Goal: Task Accomplishment & Management: Use online tool/utility

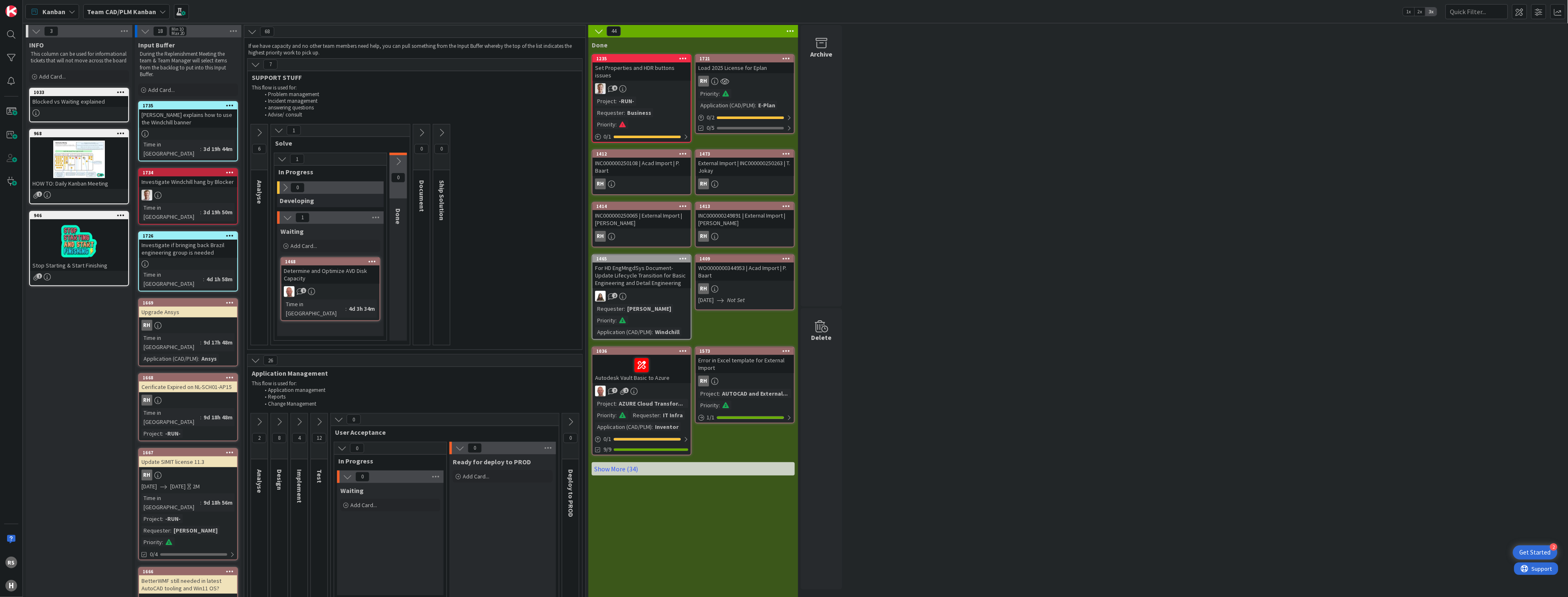
click at [256, 365] on icon at bounding box center [255, 360] width 9 height 9
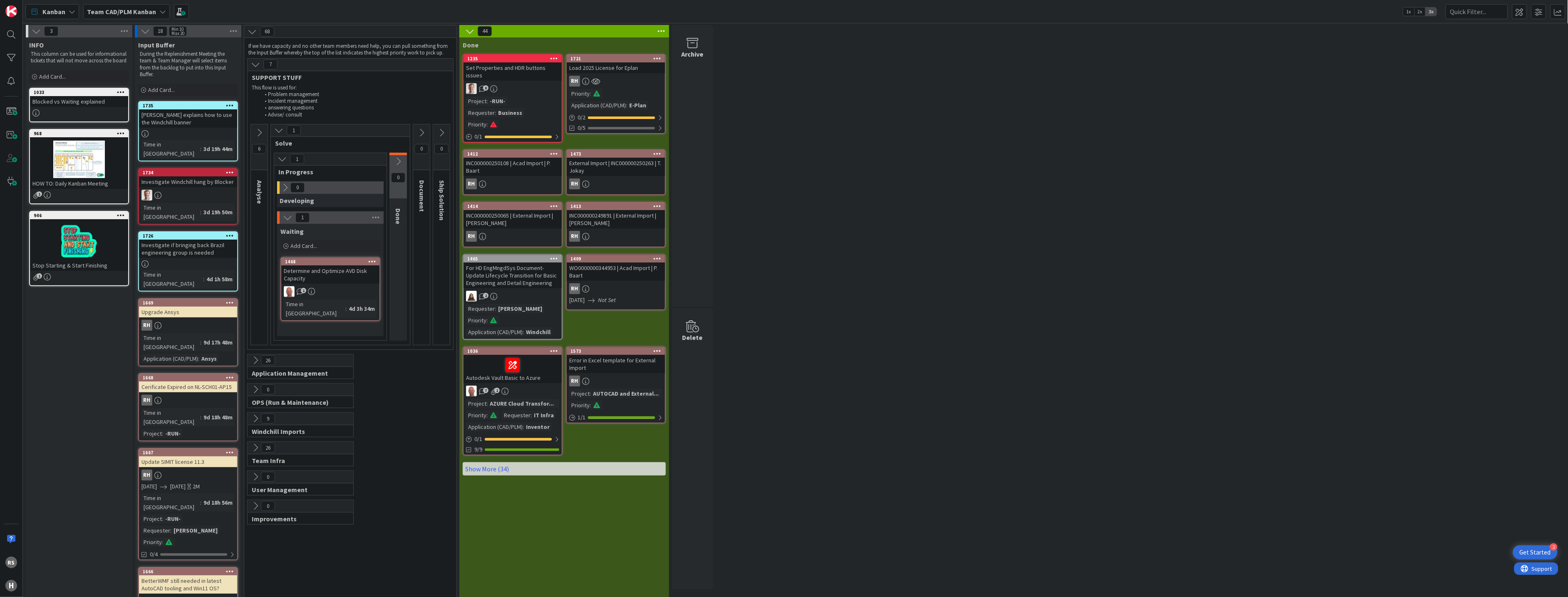
click at [252, 364] on icon at bounding box center [255, 360] width 9 height 9
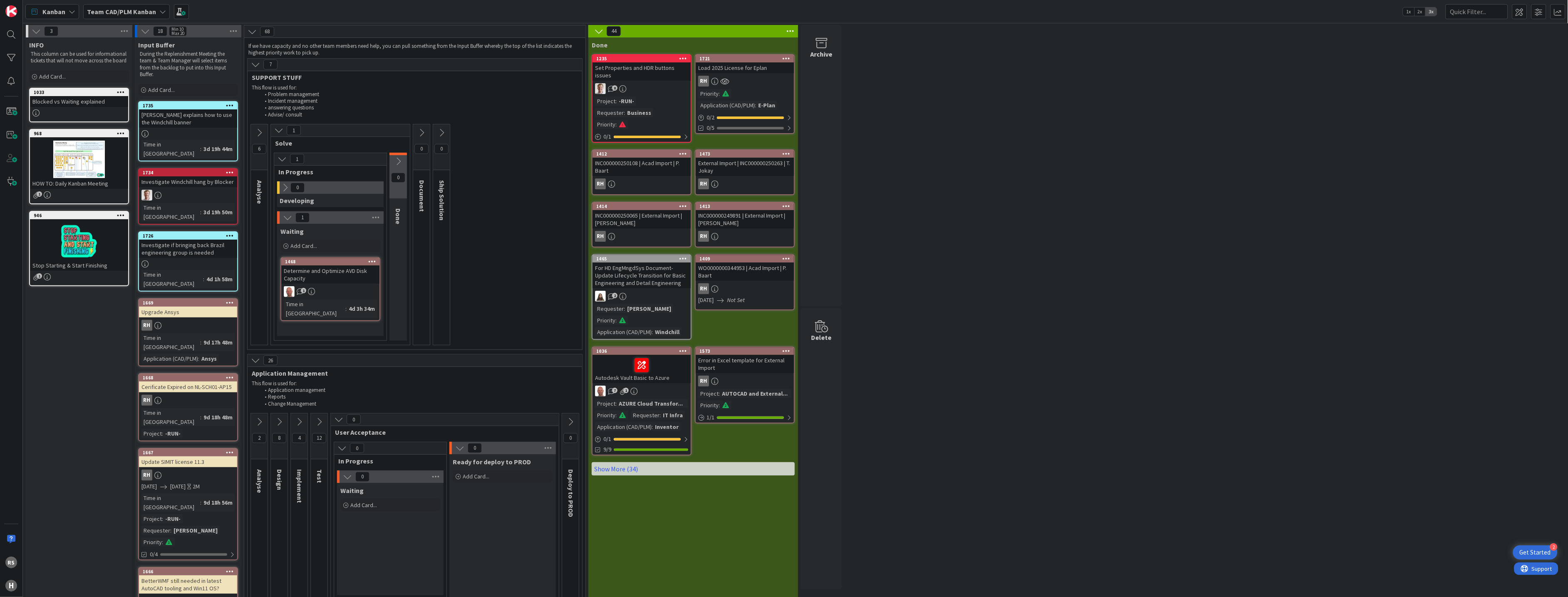
click at [280, 424] on icon at bounding box center [279, 422] width 9 height 9
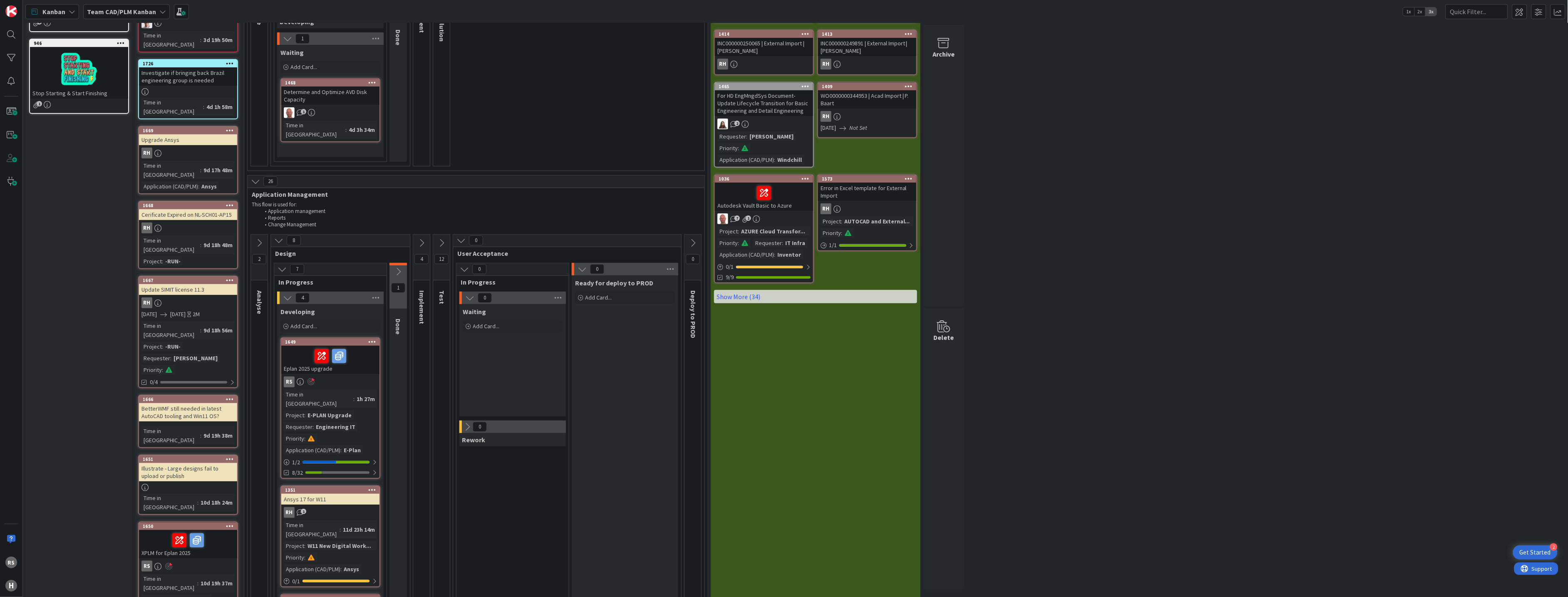
scroll to position [185, 0]
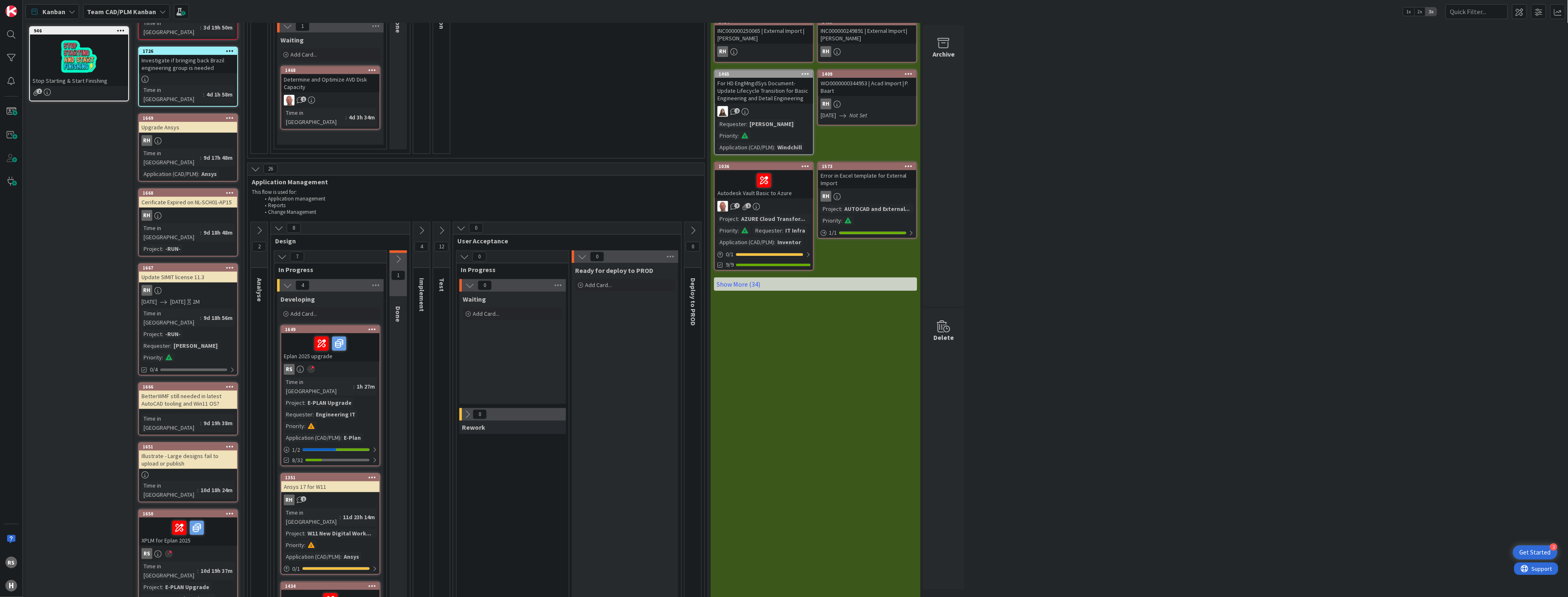
click at [310, 423] on span at bounding box center [311, 426] width 7 height 6
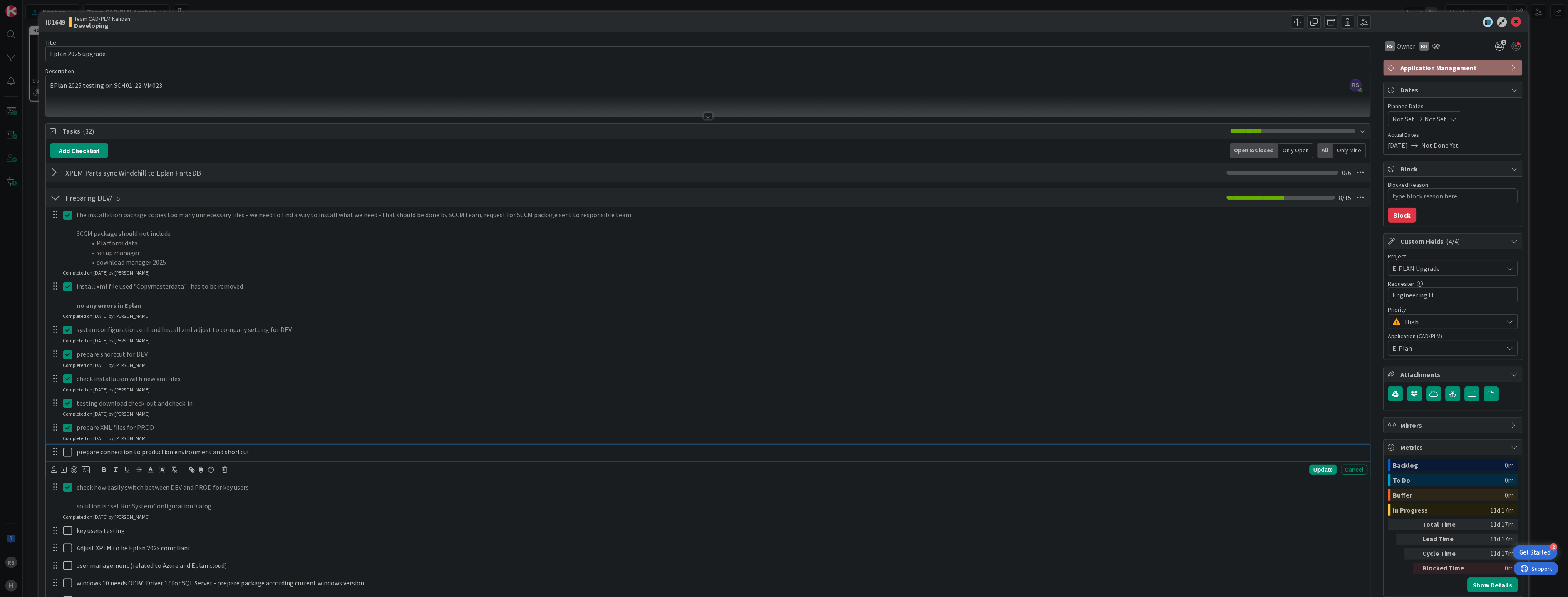
click at [64, 453] on icon at bounding box center [69, 452] width 13 height 10
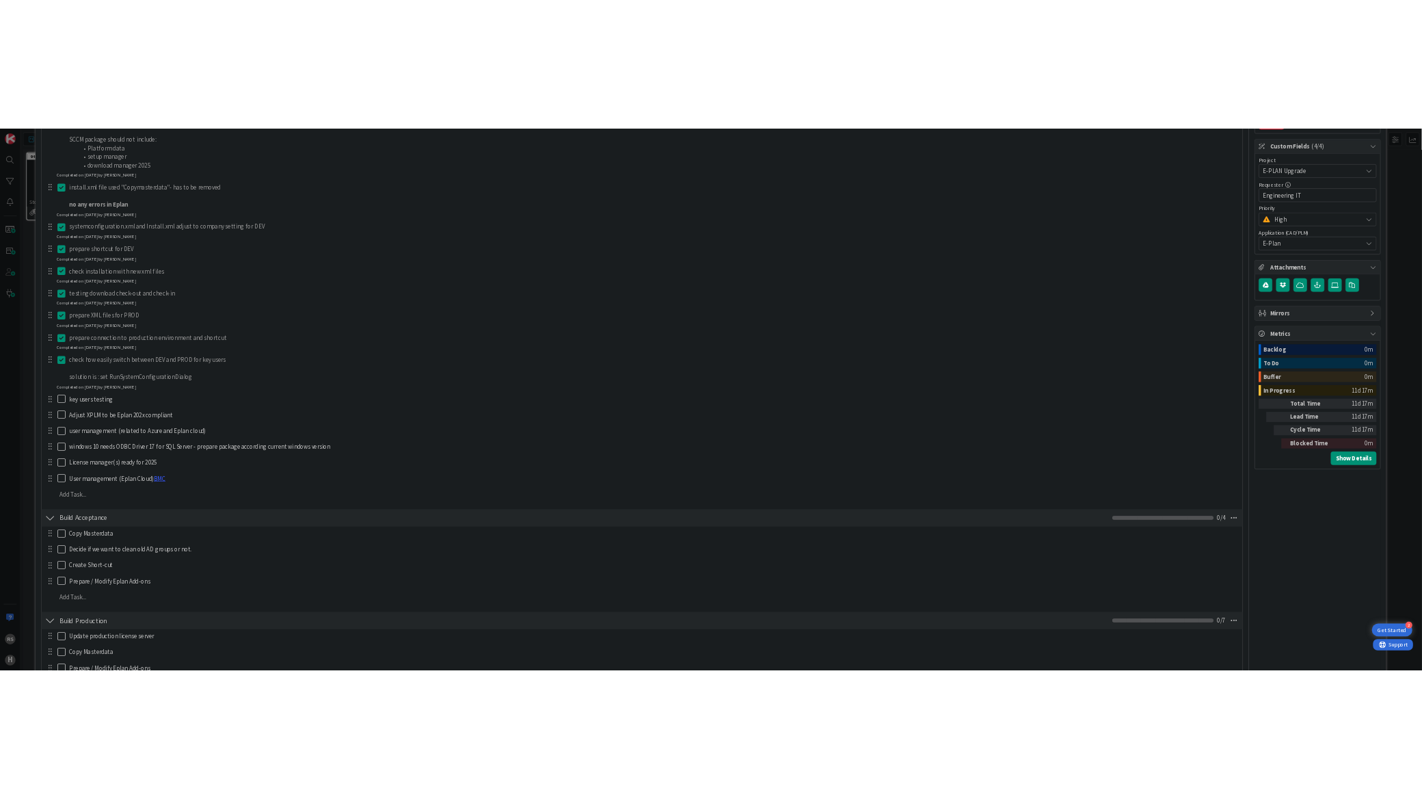
scroll to position [379, 0]
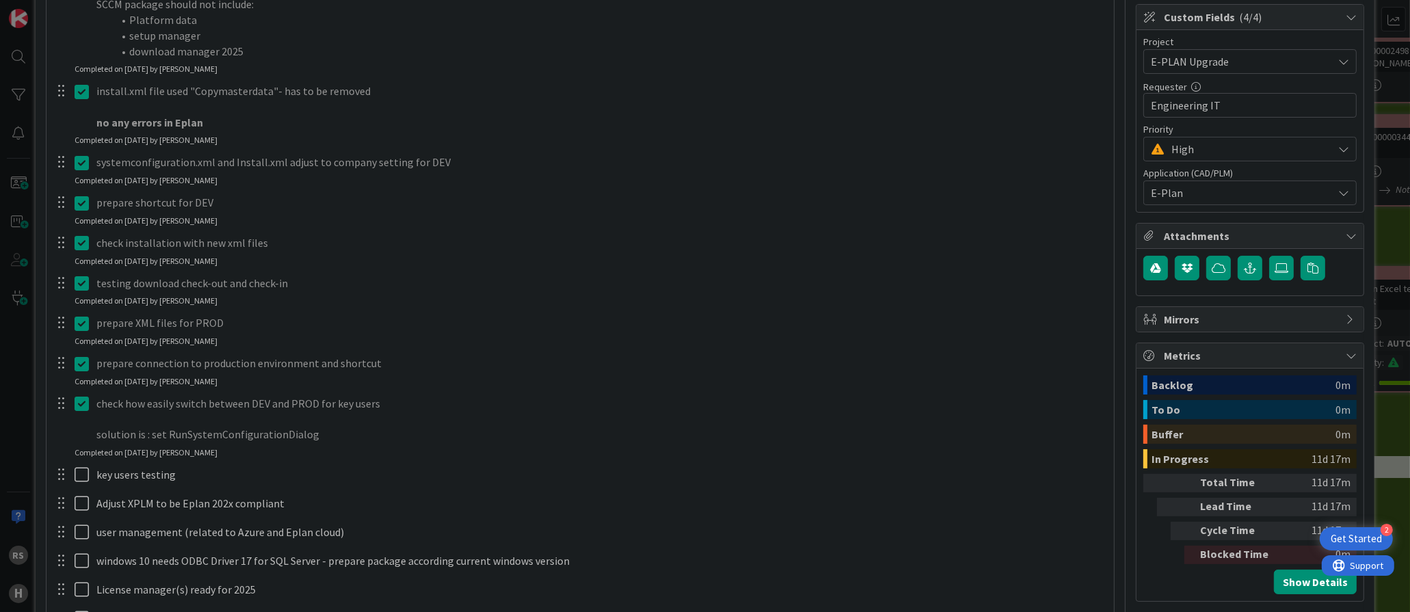
type textarea "x"
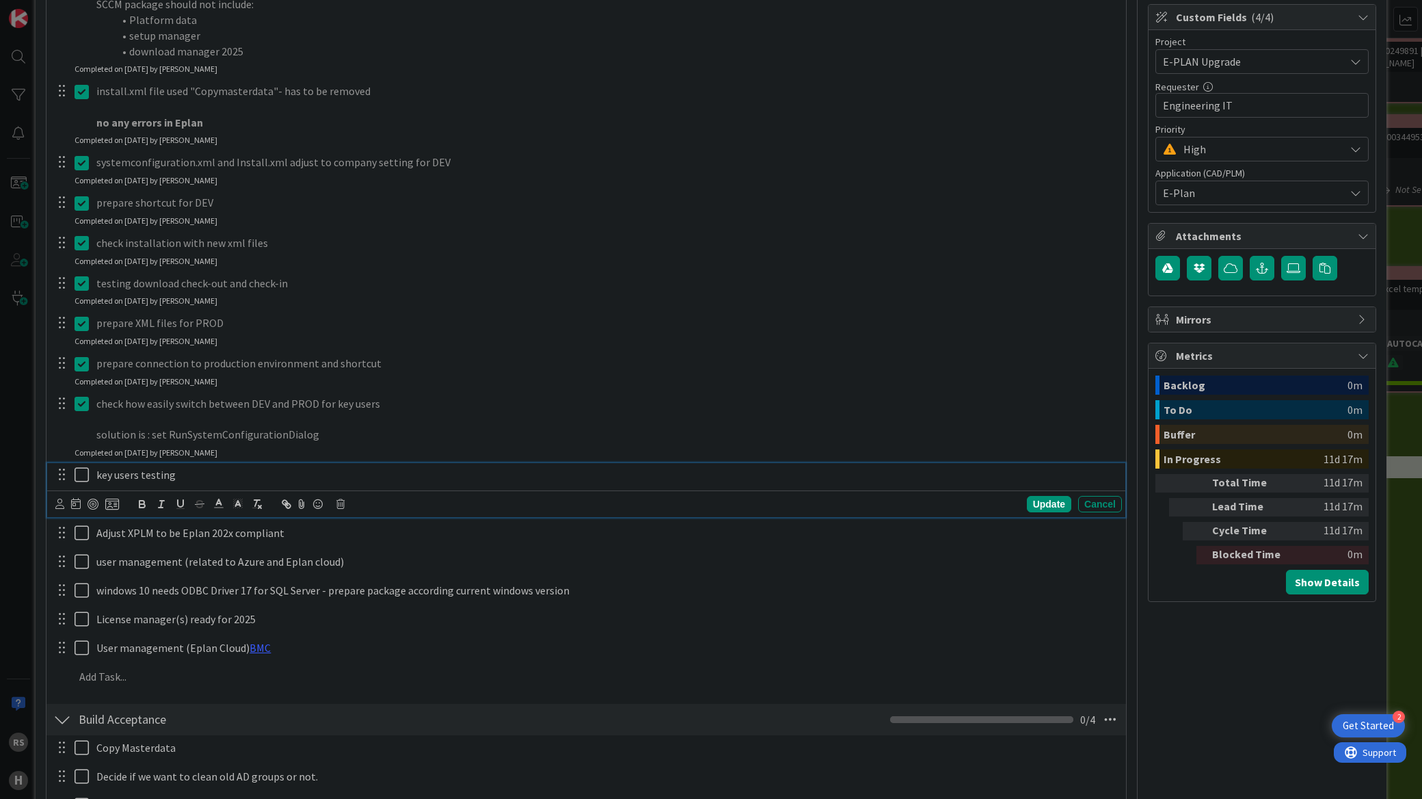
click at [149, 481] on p "key users testing" at bounding box center [606, 475] width 1020 height 16
click at [141, 479] on p "key users testing" at bounding box center [606, 475] width 1020 height 16
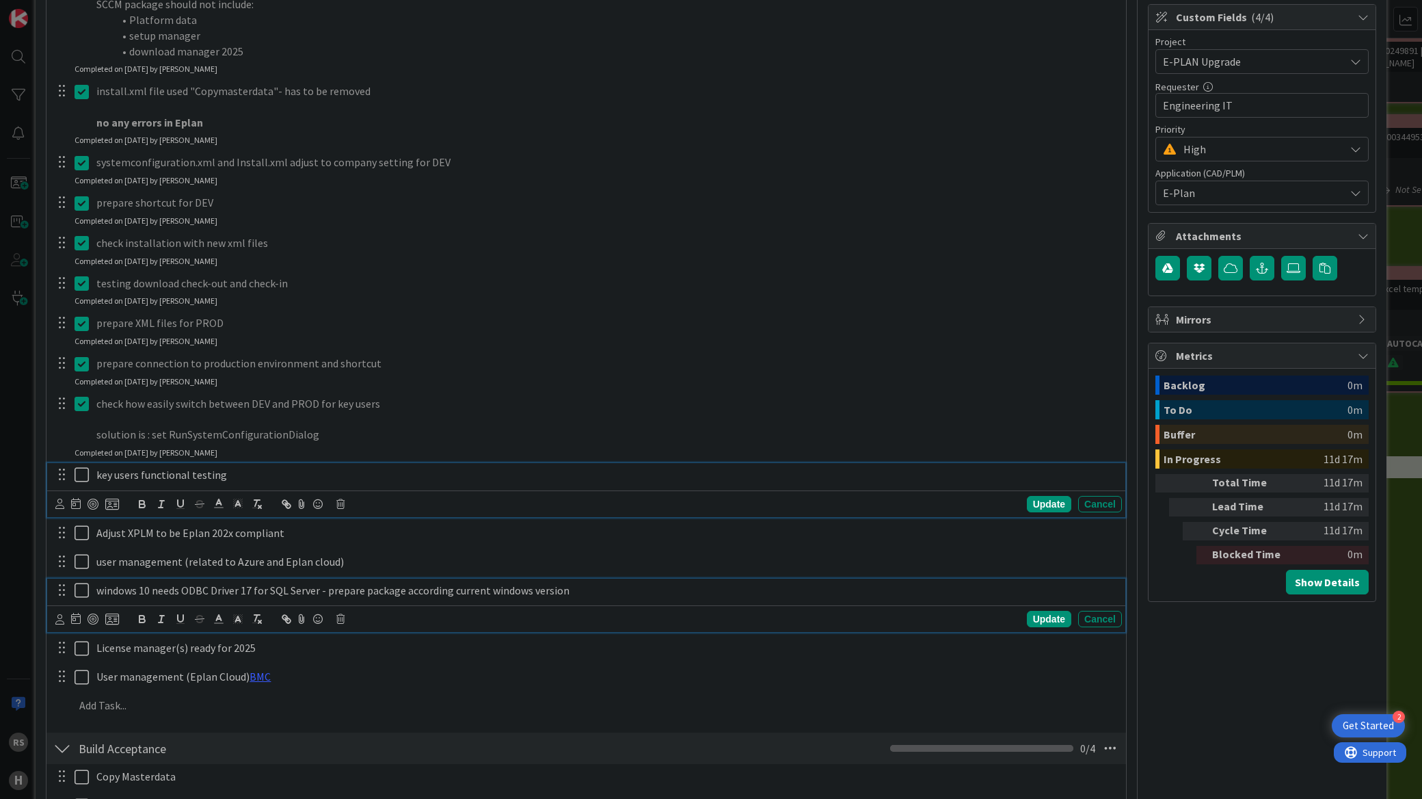
click at [861, 591] on p "windows 10 needs ODBC Driver 17 for SQL Server - prepare package according curr…" at bounding box center [606, 590] width 1020 height 16
click at [240, 528] on div "Adjust XPLM to be Eplan 202x compliant Update Cancel" at bounding box center [586, 519] width 1078 height 54
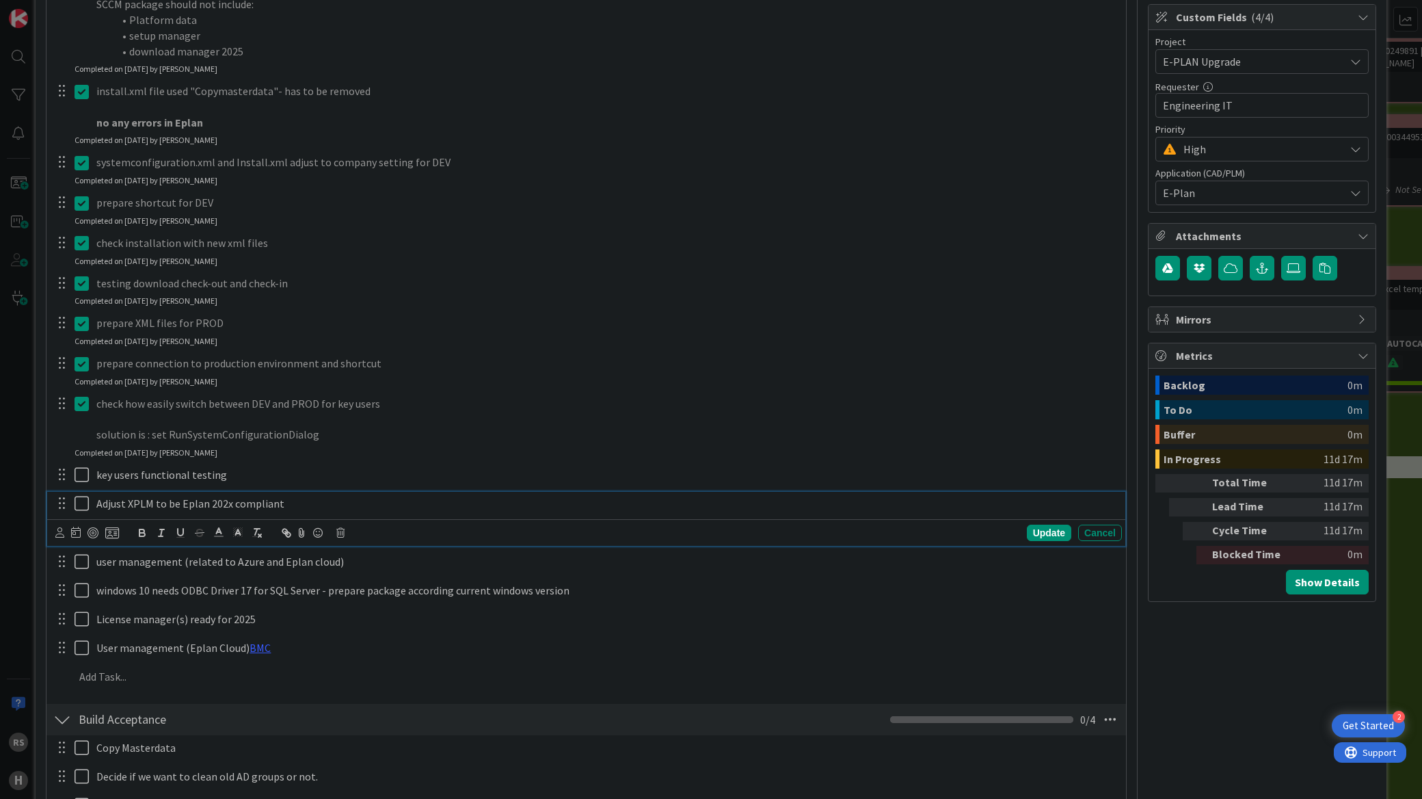
click at [359, 508] on p "Adjust XPLM to be Eplan 202x compliant" at bounding box center [606, 504] width 1020 height 16
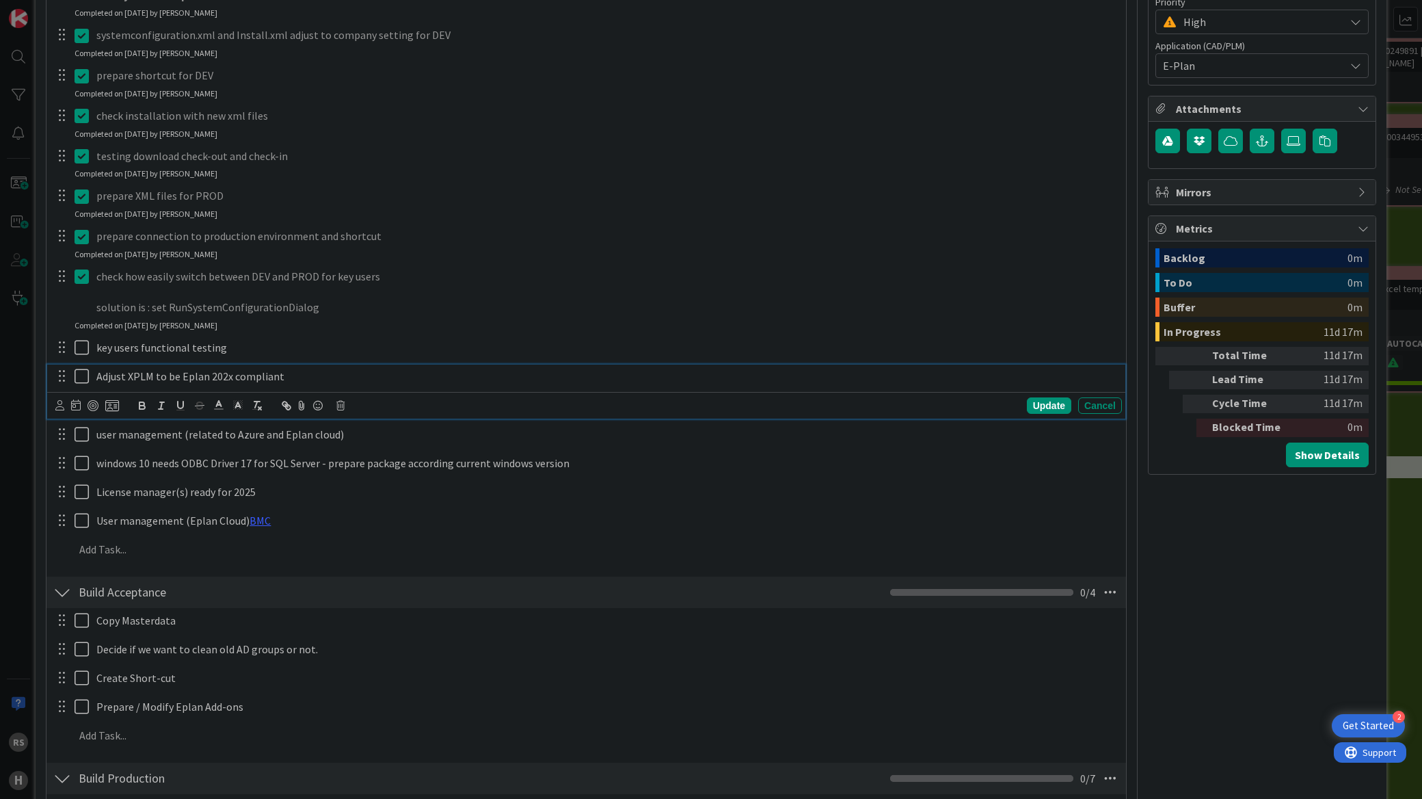
scroll to position [531, 0]
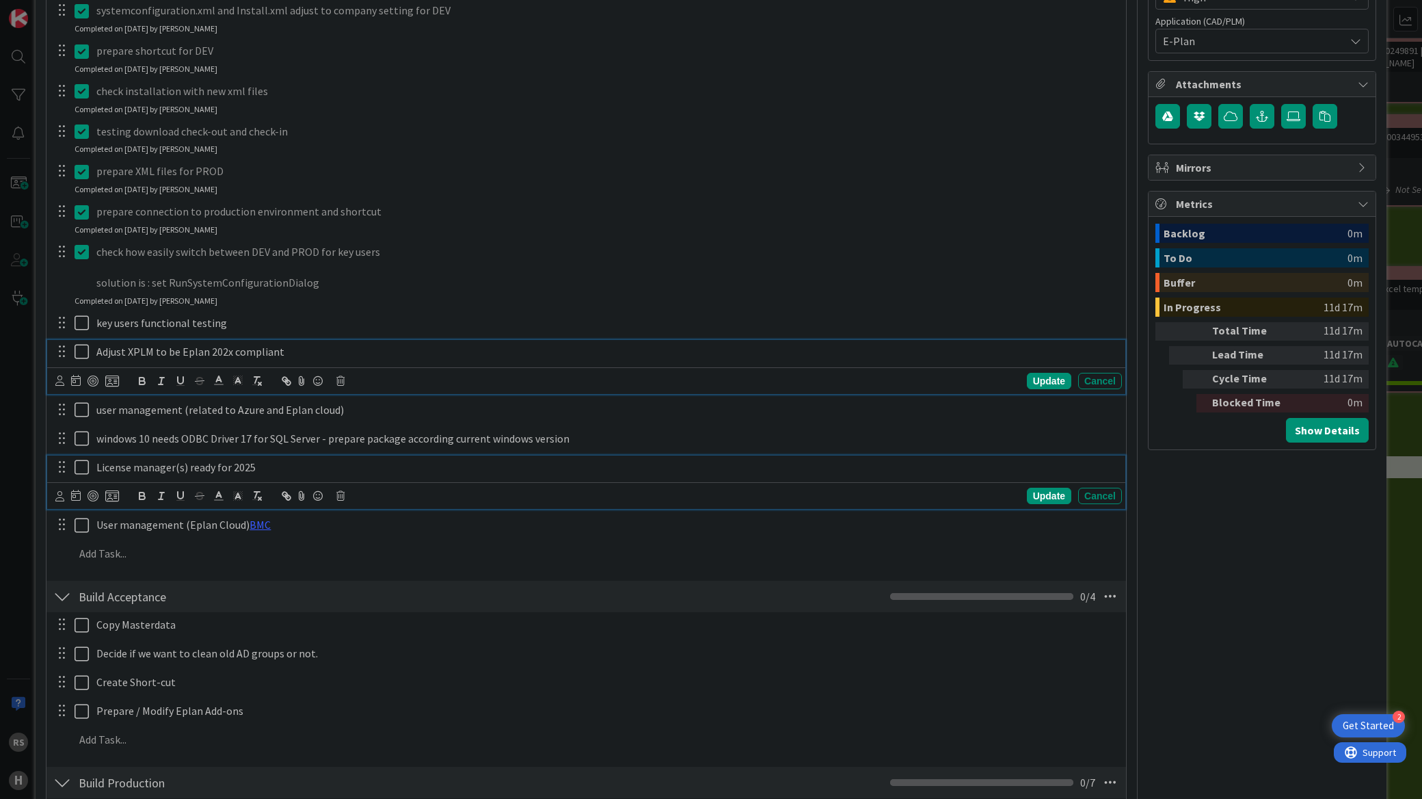
click at [80, 469] on icon at bounding box center [85, 467] width 21 height 16
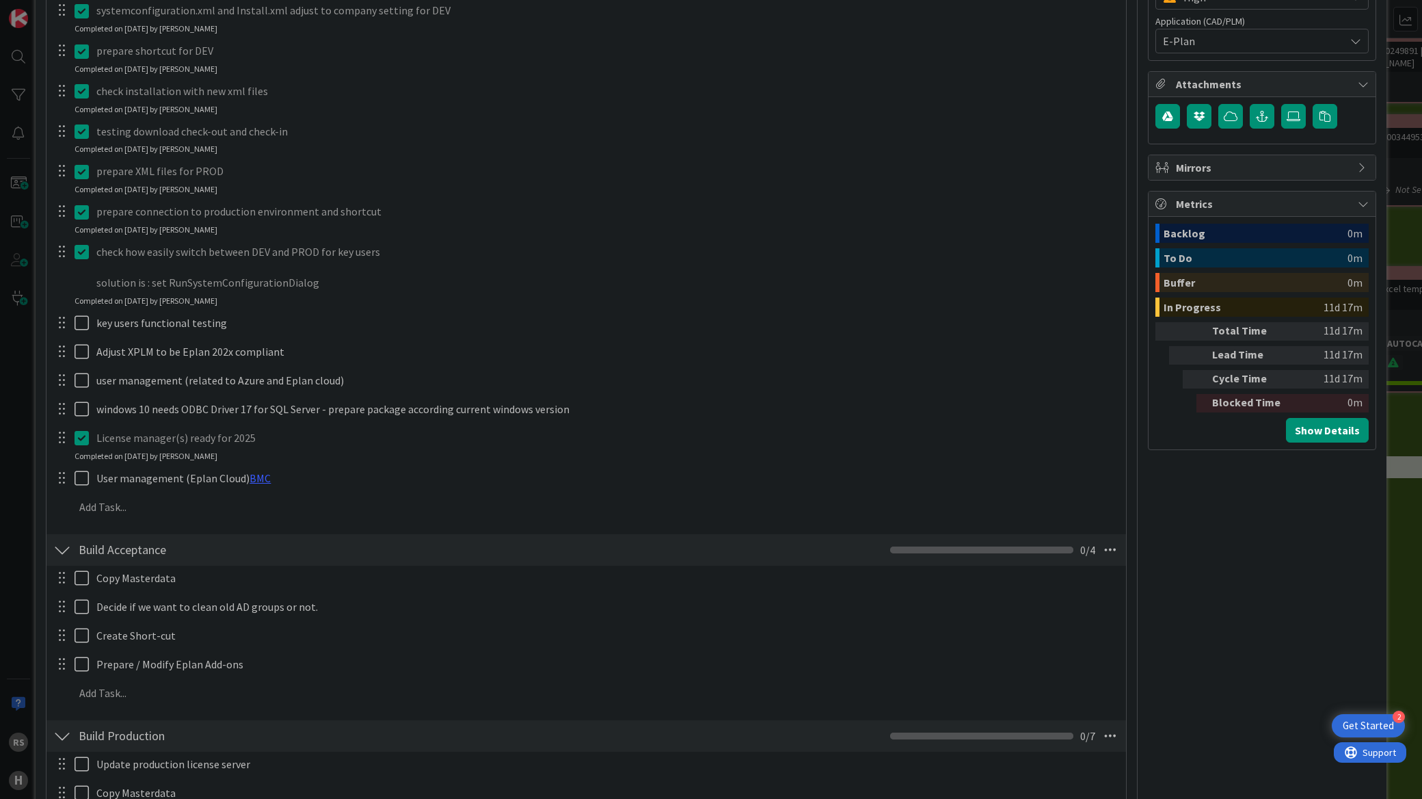
type textarea "x"
click at [65, 555] on div at bounding box center [62, 549] width 18 height 25
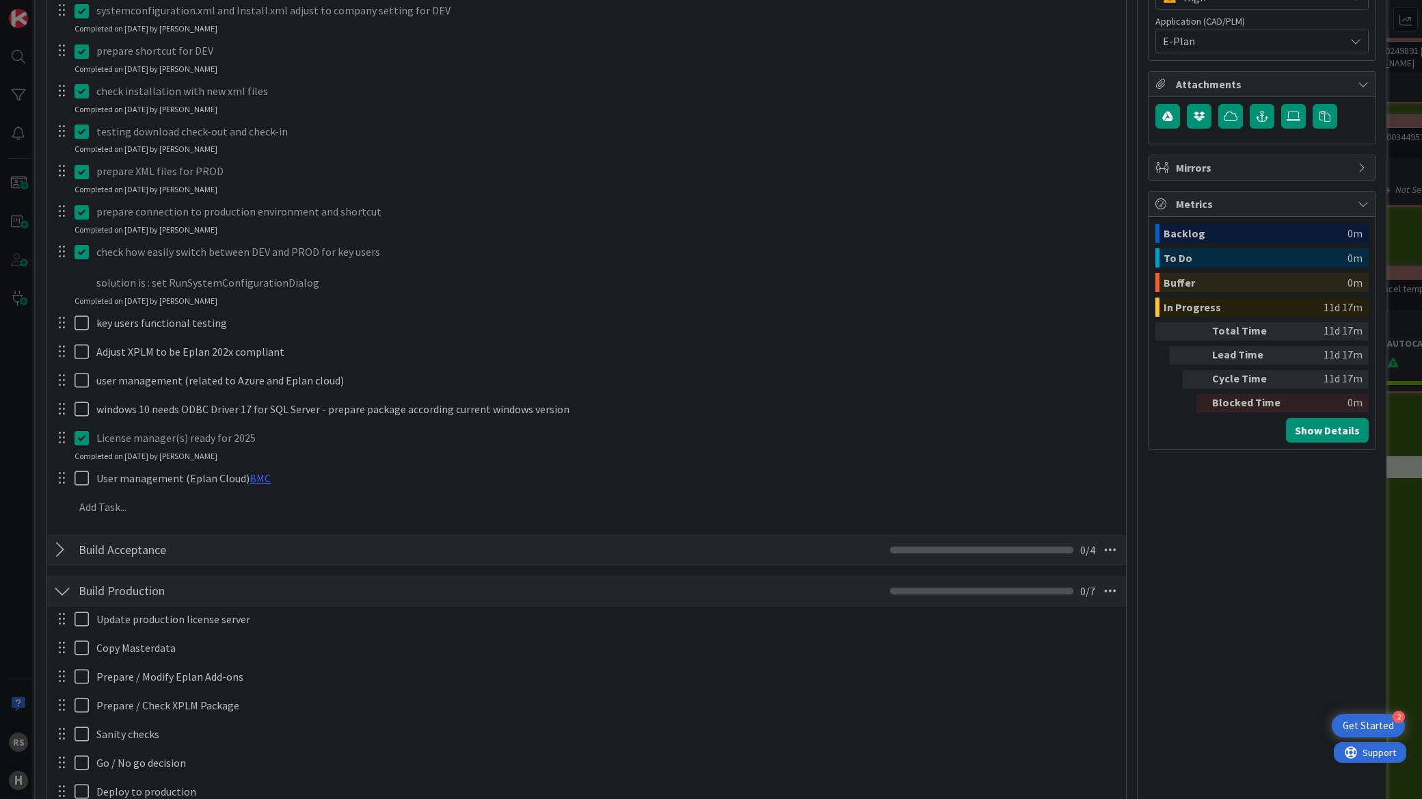
click at [63, 595] on div at bounding box center [62, 590] width 18 height 25
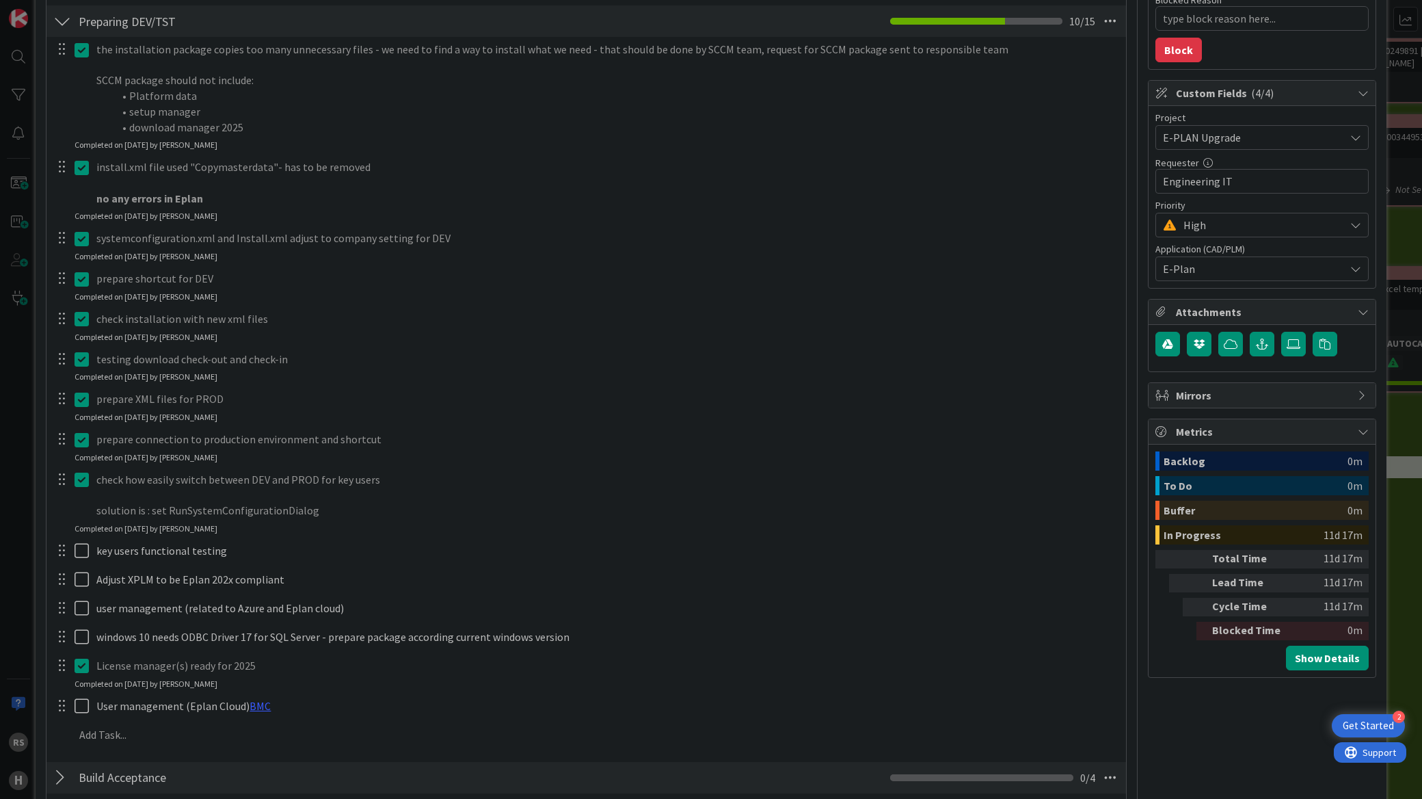
scroll to position [455, 0]
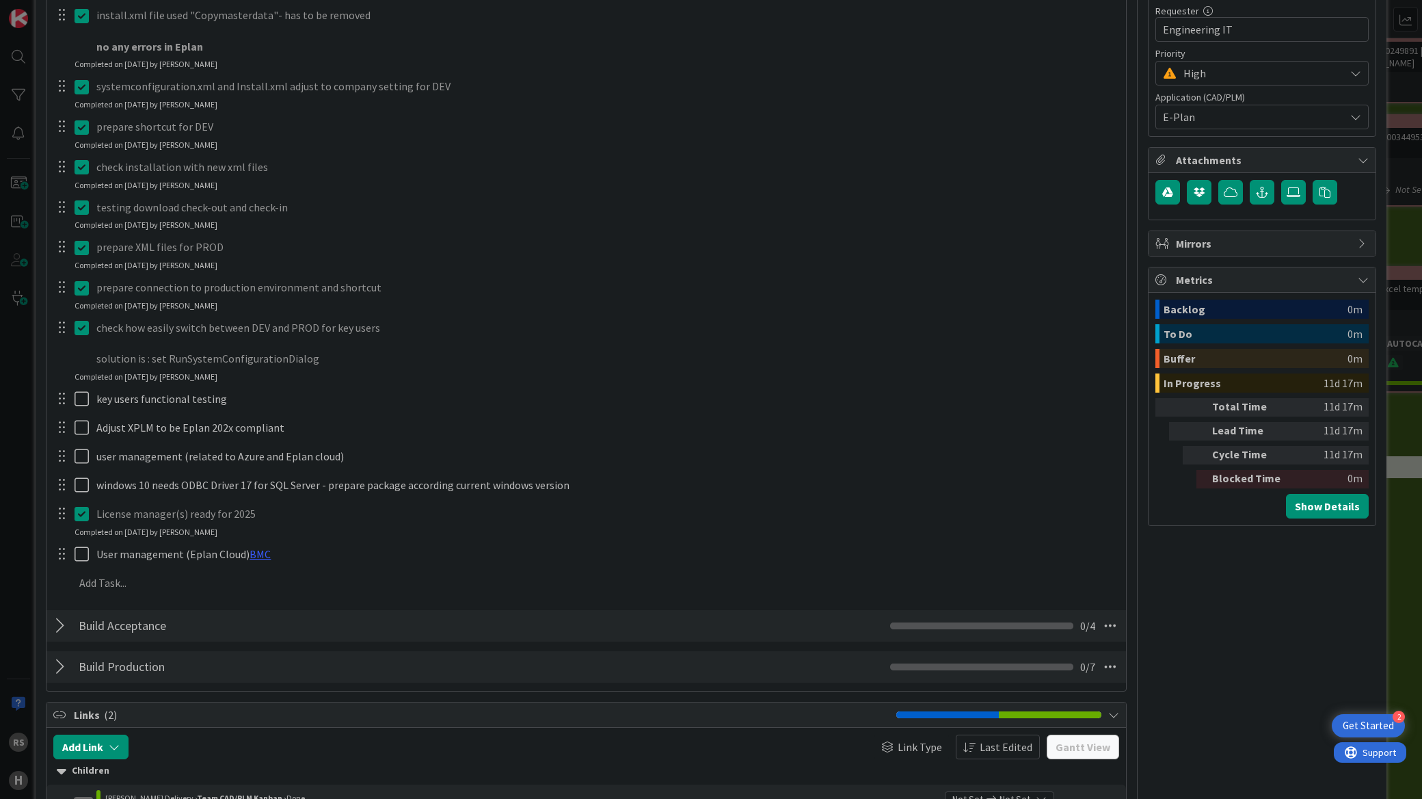
click at [62, 630] on div at bounding box center [62, 625] width 18 height 25
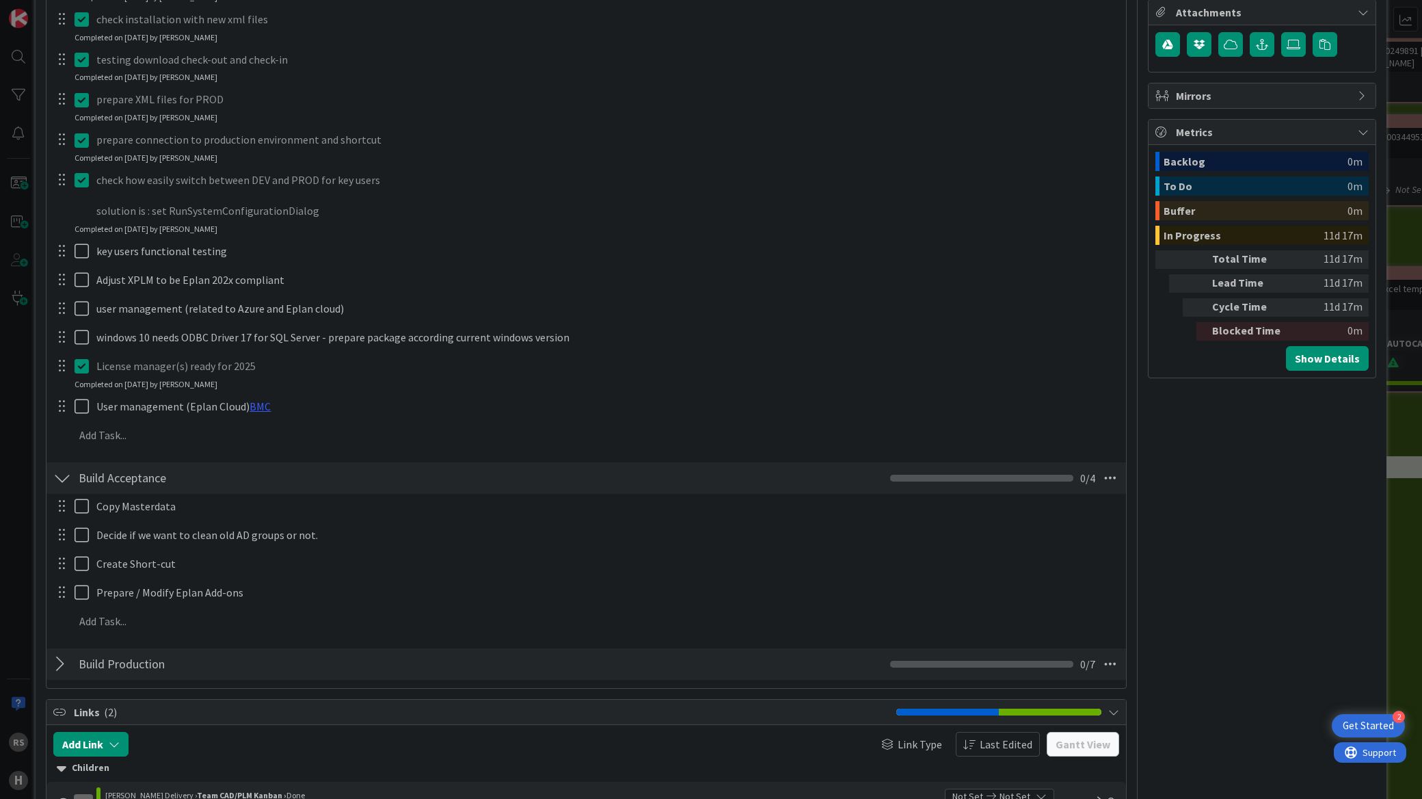
scroll to position [607, 0]
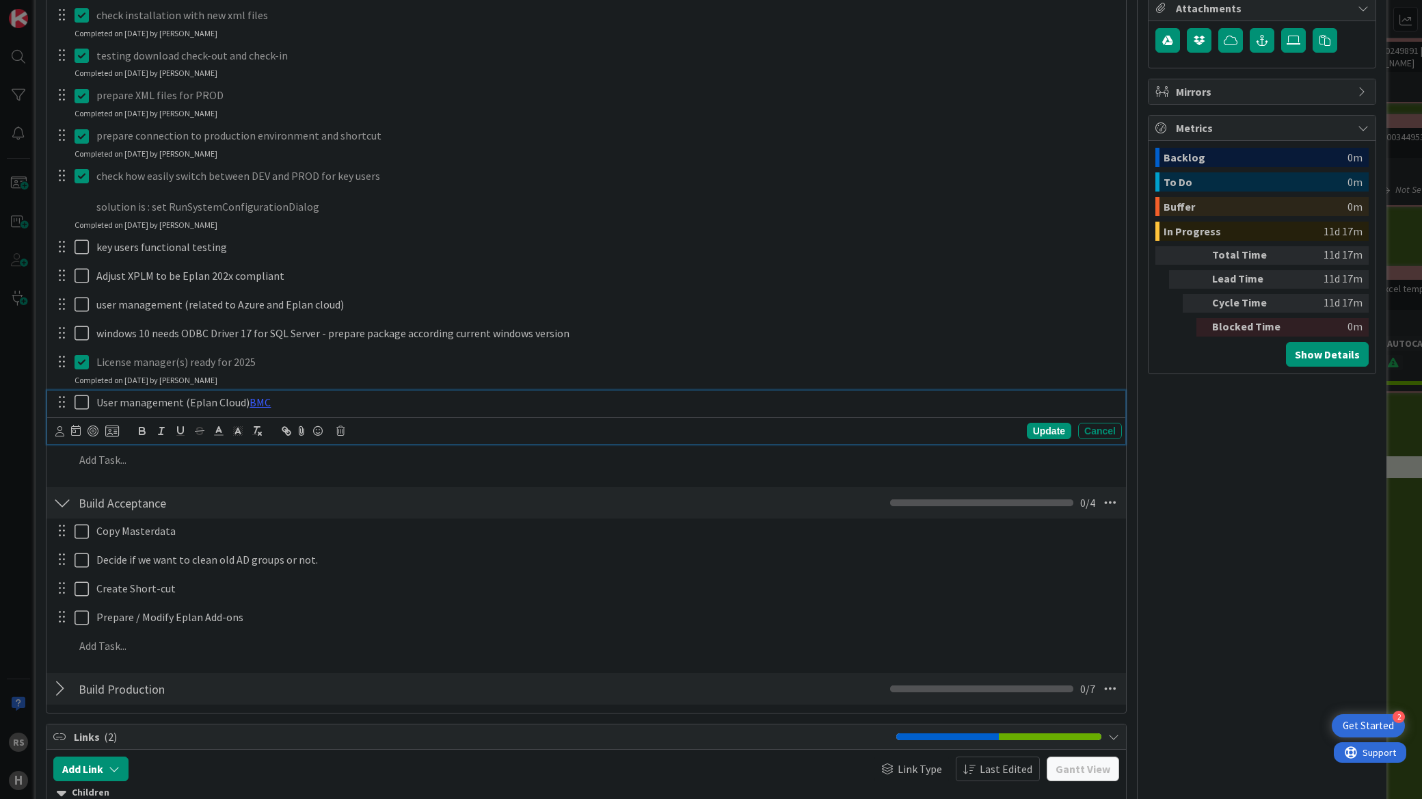
click at [178, 402] on p "User management (Eplan Cloud) BMC" at bounding box center [606, 402] width 1020 height 16
click at [252, 406] on link "BMC" at bounding box center [260, 402] width 21 height 14
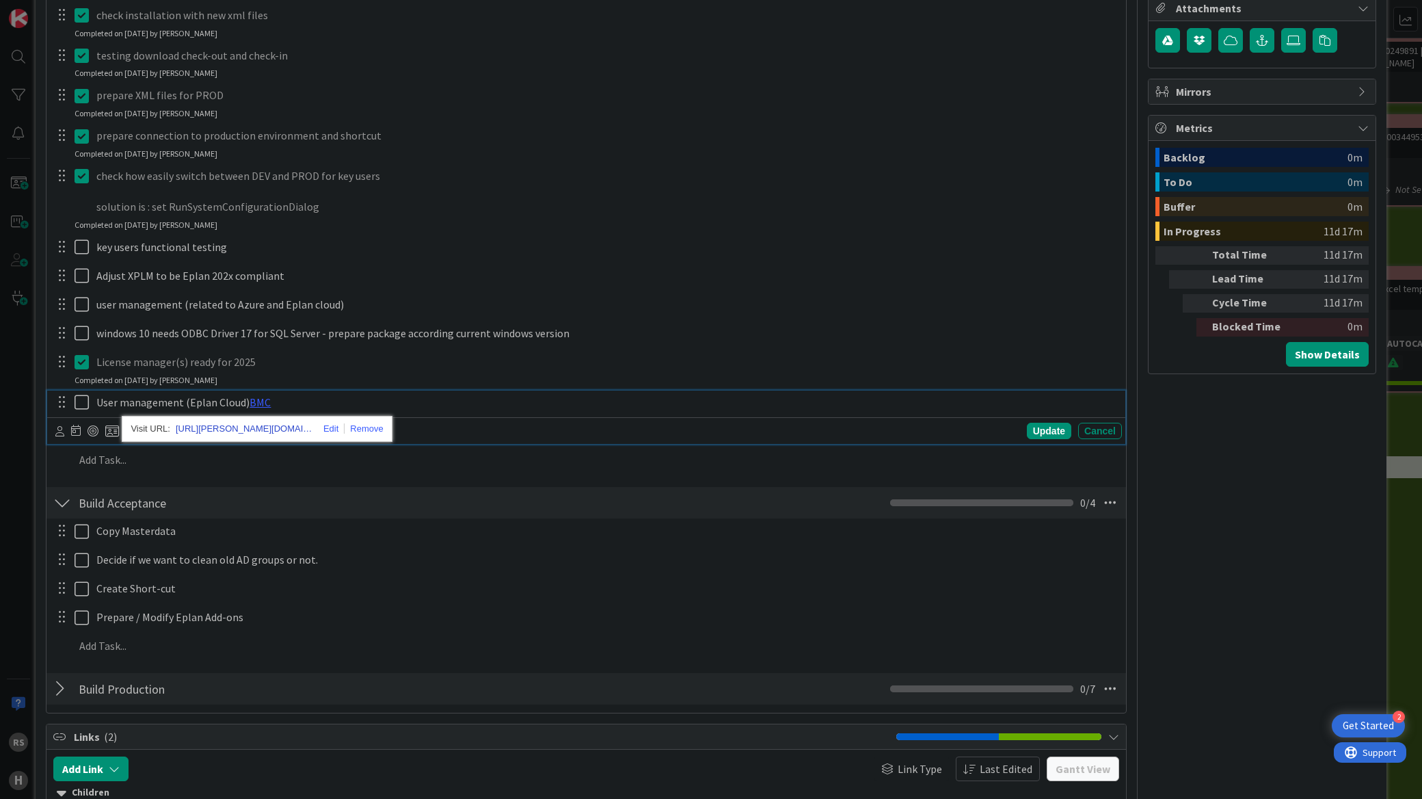
click at [254, 429] on link "[URL][PERSON_NAME][DOMAIN_NAME]" at bounding box center [244, 429] width 137 height 18
click at [479, 438] on div "Update Cancel" at bounding box center [588, 430] width 1066 height 19
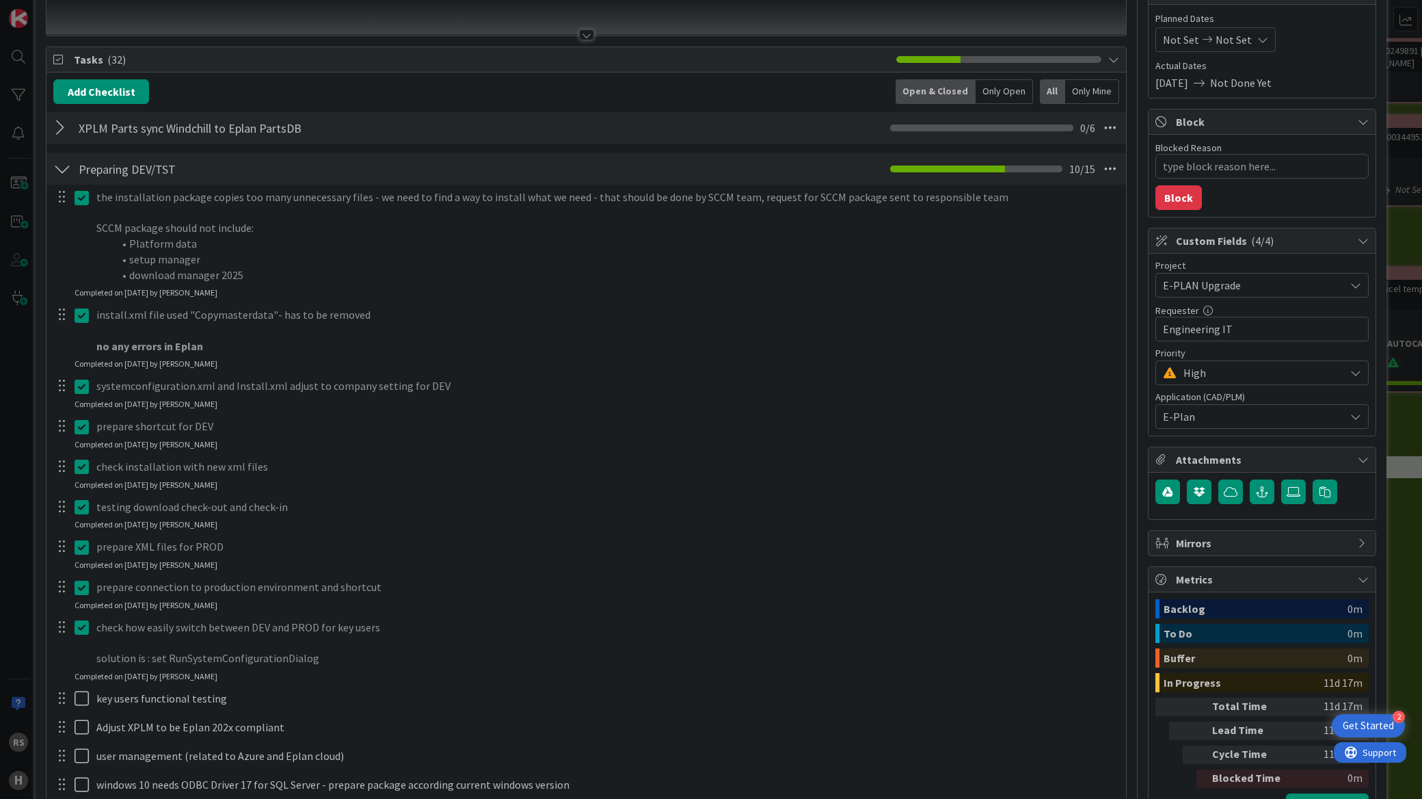
scroll to position [152, 0]
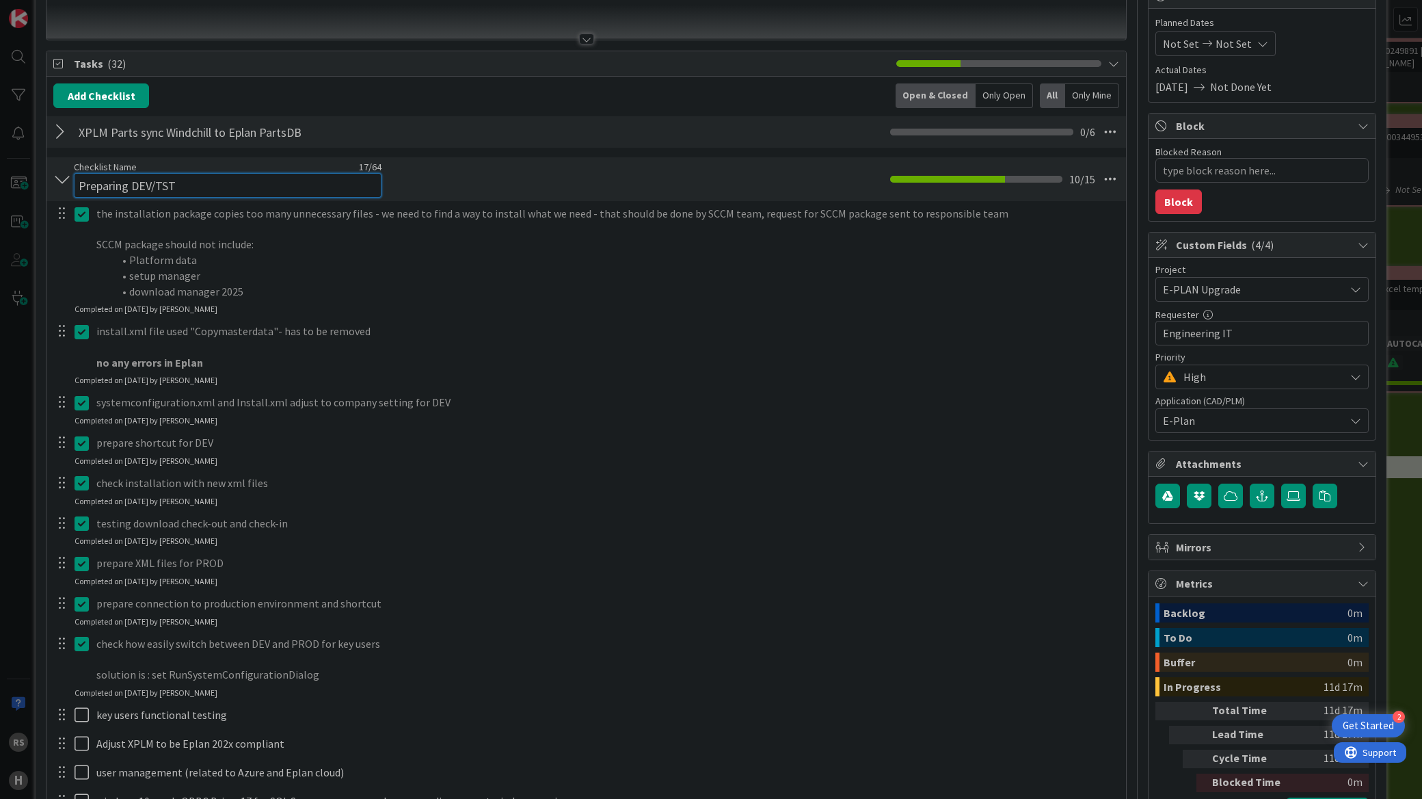
drag, startPoint x: 158, startPoint y: 174, endPoint x: 192, endPoint y: 178, distance: 34.4
click at [192, 178] on input "Preparing DEV/TST" at bounding box center [228, 185] width 308 height 25
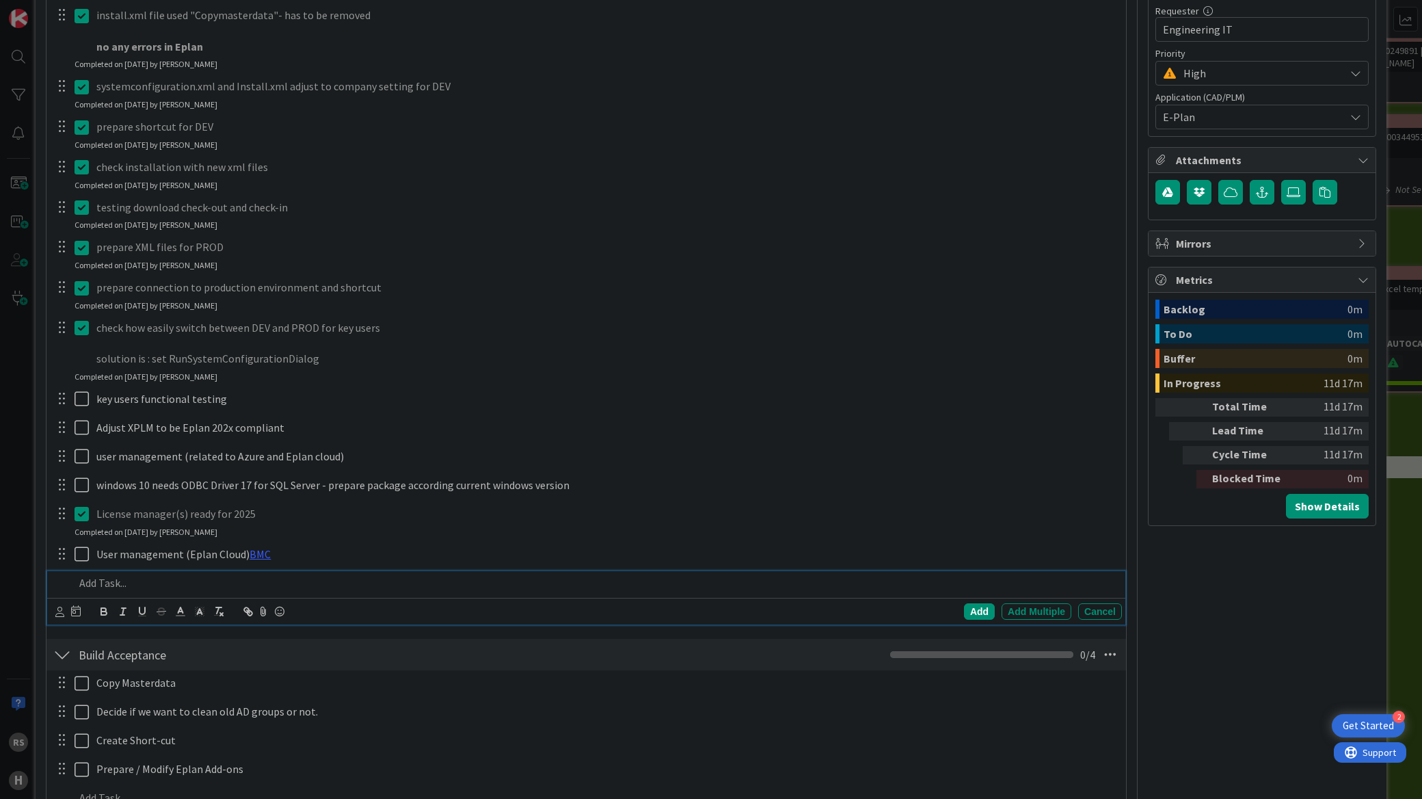
scroll to position [442, 0]
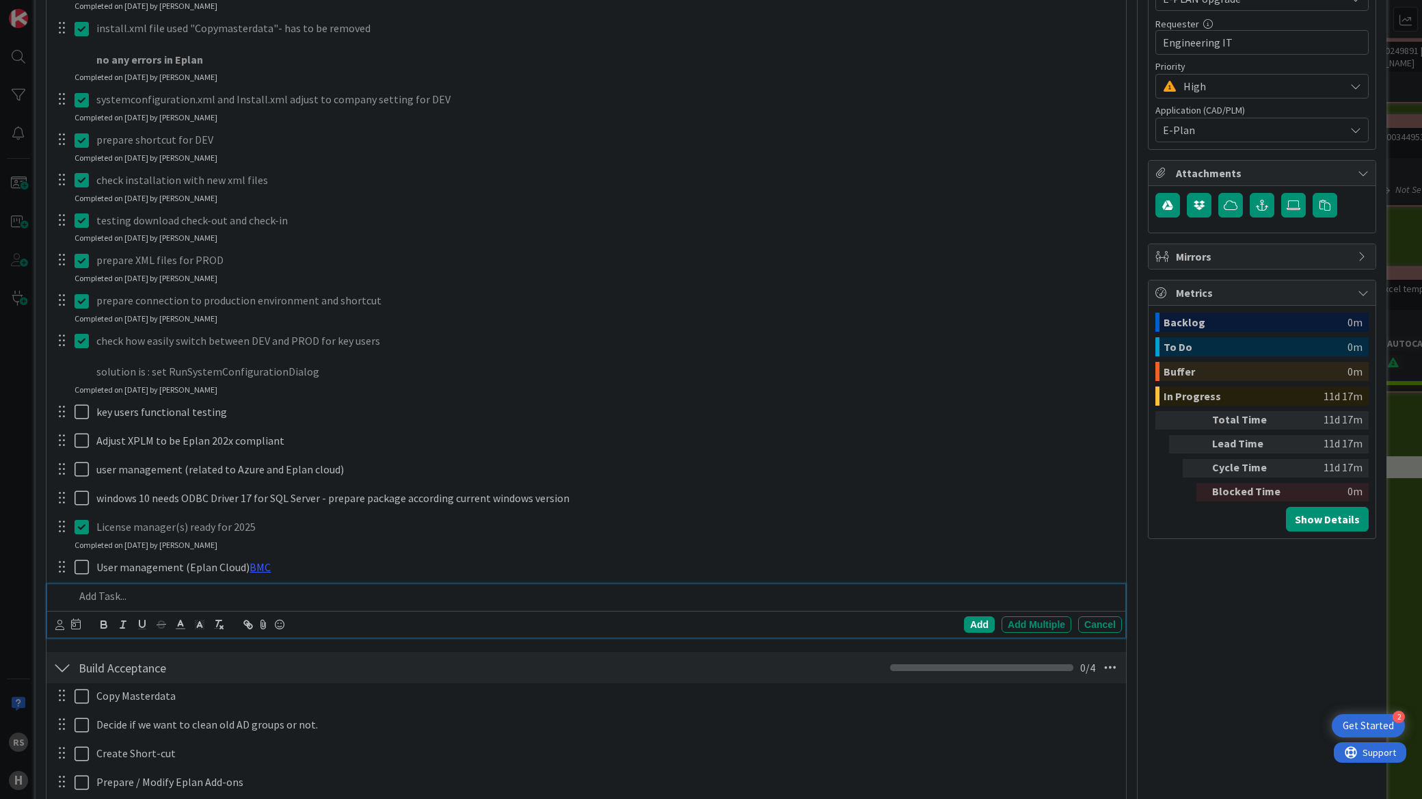
click at [101, 598] on p at bounding box center [596, 596] width 1042 height 16
click at [967, 621] on div "Add" at bounding box center [979, 624] width 31 height 16
click at [159, 593] on p at bounding box center [596, 596] width 1042 height 16
click at [964, 623] on div "Add" at bounding box center [979, 624] width 31 height 16
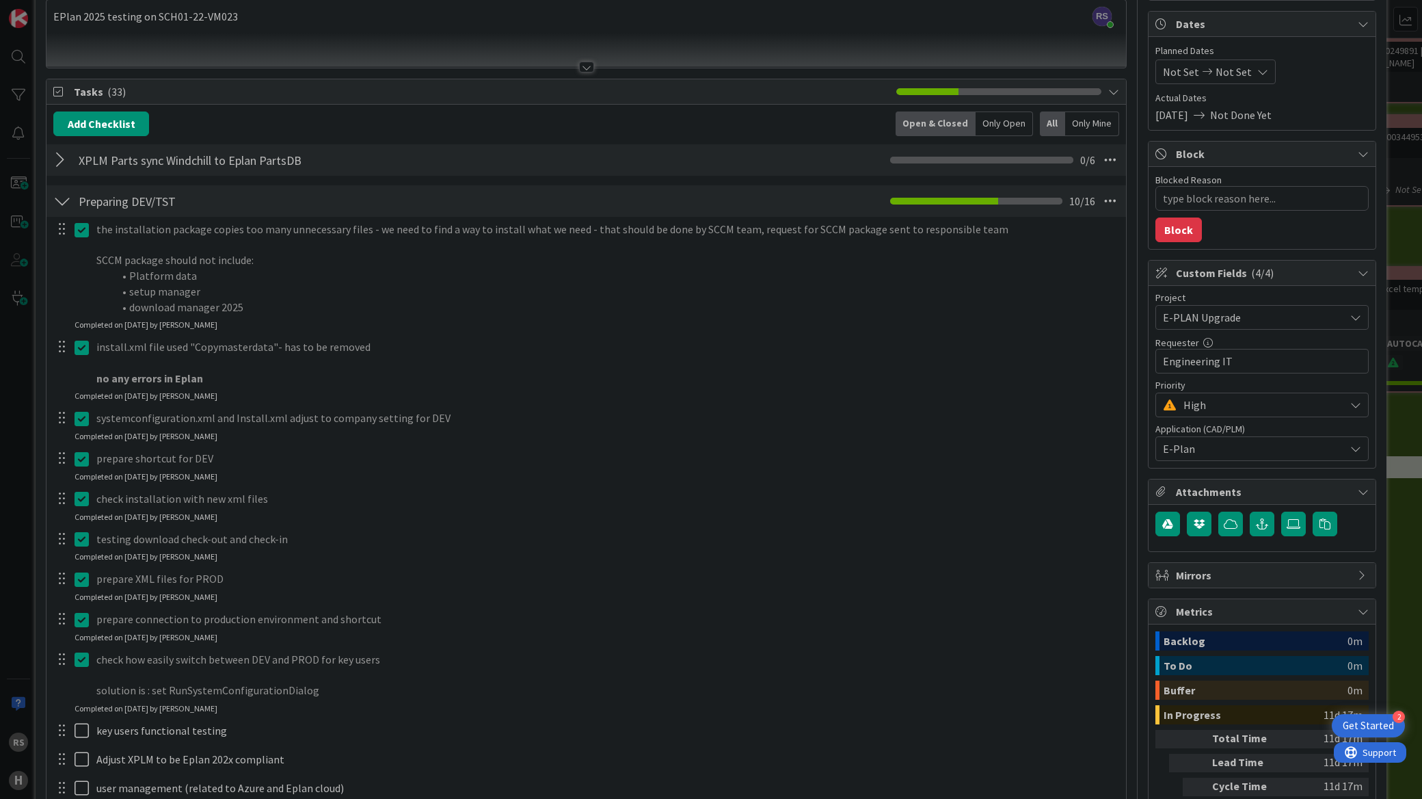
scroll to position [0, 0]
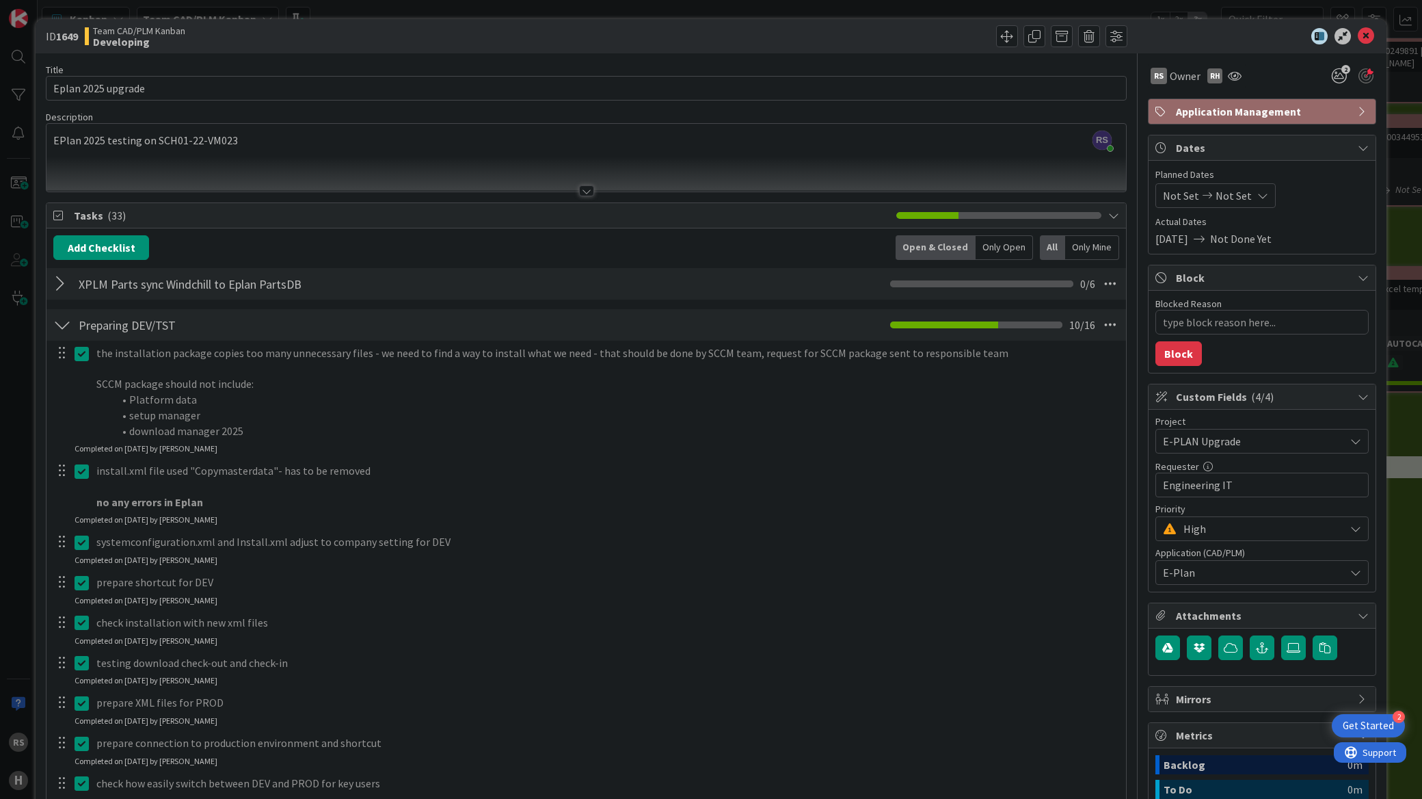
click at [60, 295] on div at bounding box center [62, 283] width 18 height 25
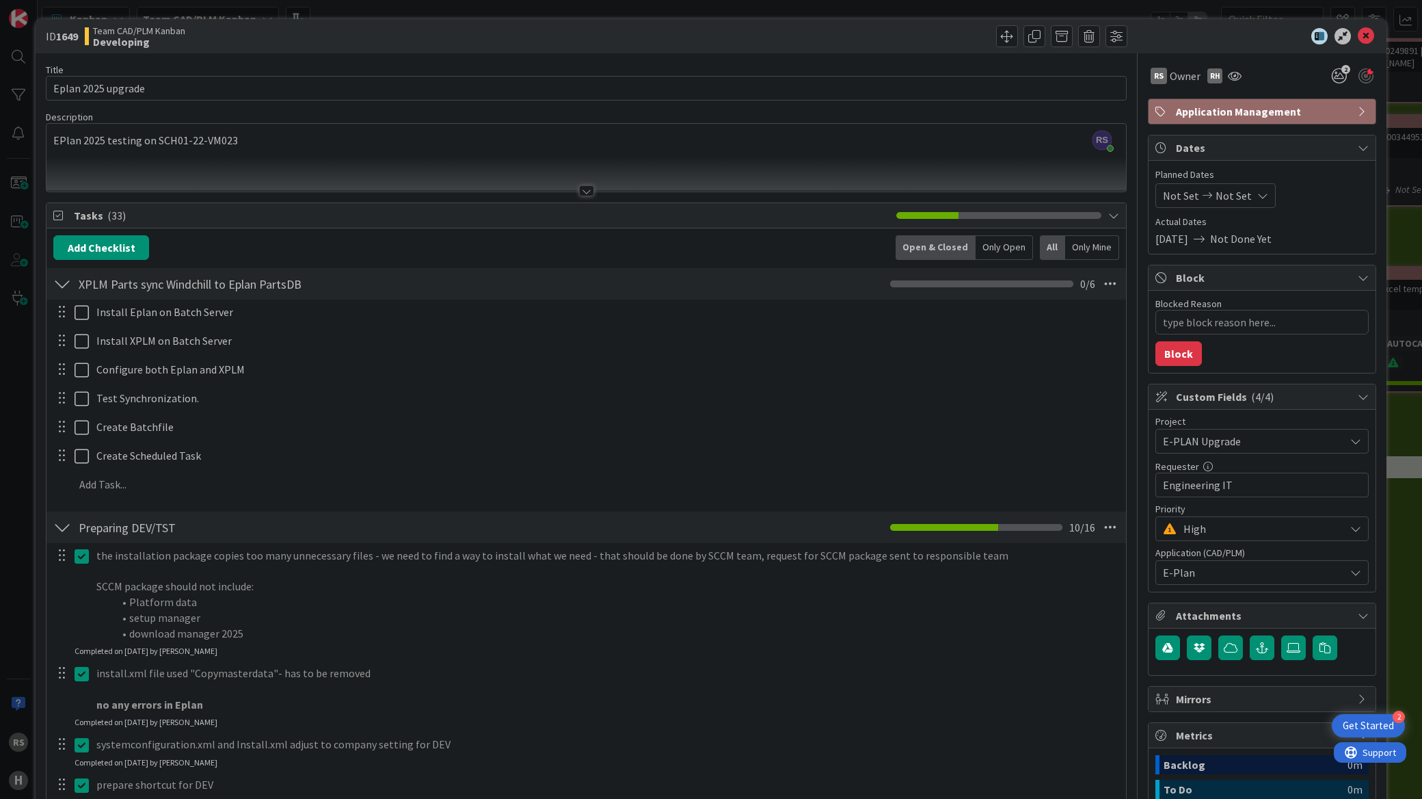
click at [56, 531] on div at bounding box center [62, 527] width 18 height 25
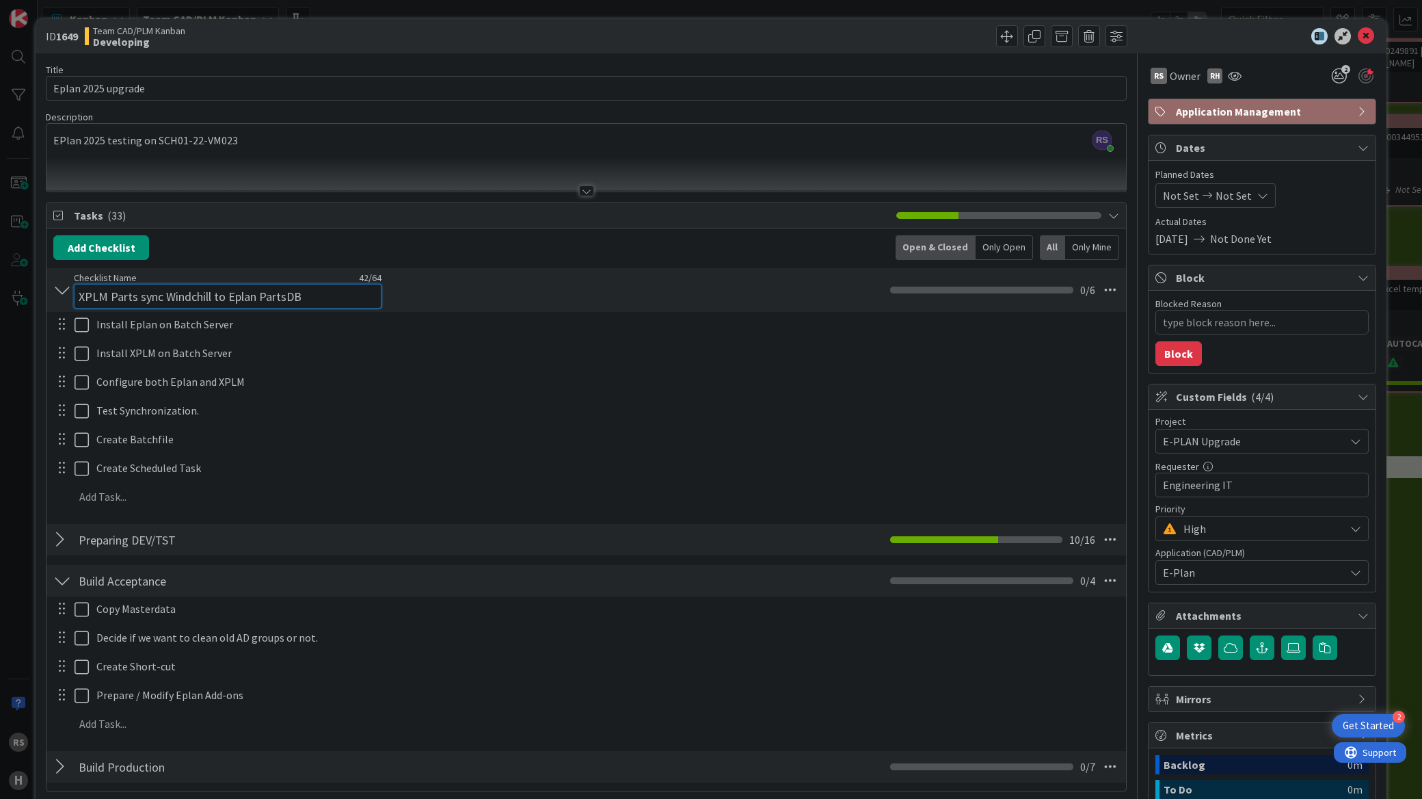
drag, startPoint x: 153, startPoint y: 291, endPoint x: 302, endPoint y: 296, distance: 149.1
click at [302, 296] on input "XPLM Parts sync Windchill to Eplan PartsDB" at bounding box center [228, 296] width 308 height 25
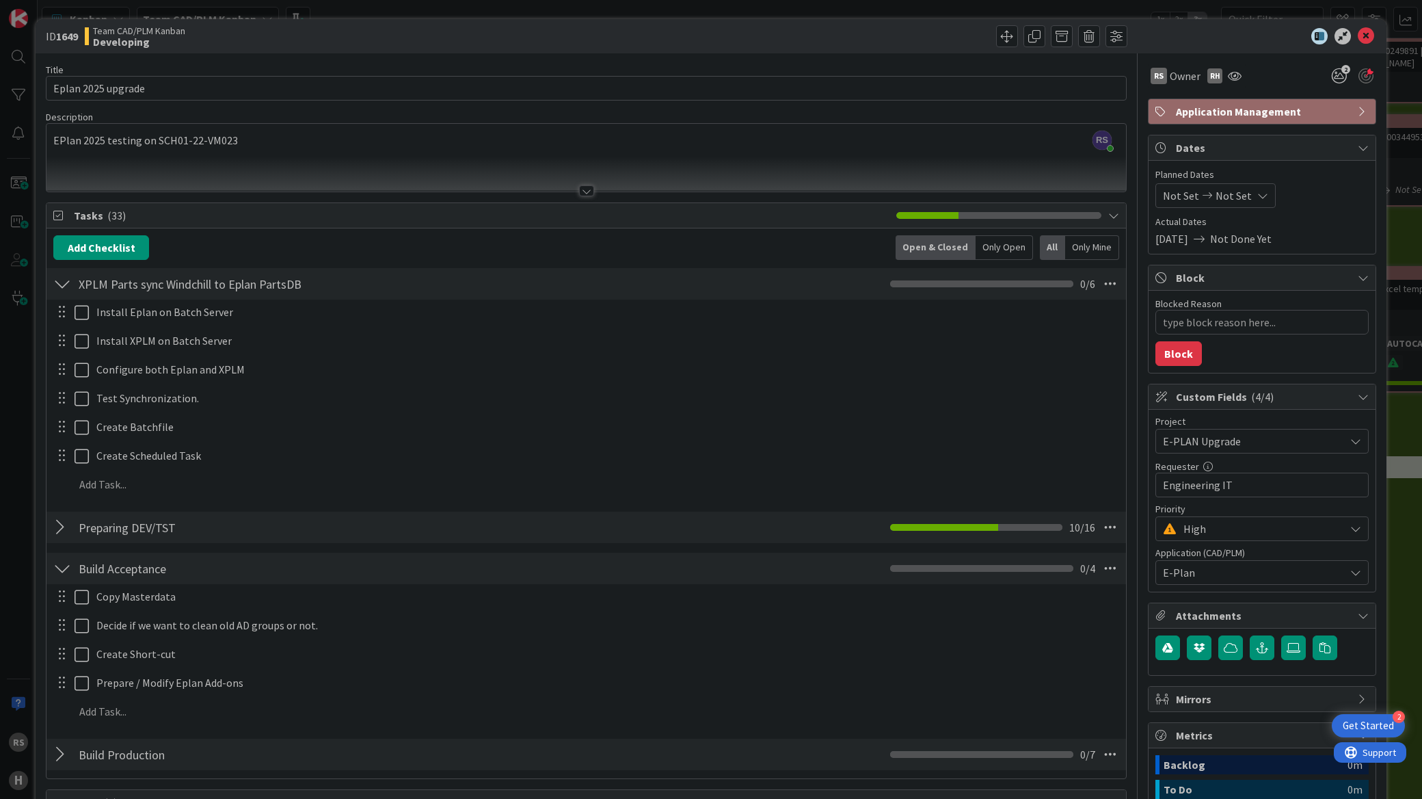
click at [500, 309] on div "XPLM Parts sync Windchill to Eplan PartsDB Checklist Name 42 / 64 XPLM Parts sy…" at bounding box center [585, 385] width 1079 height 237
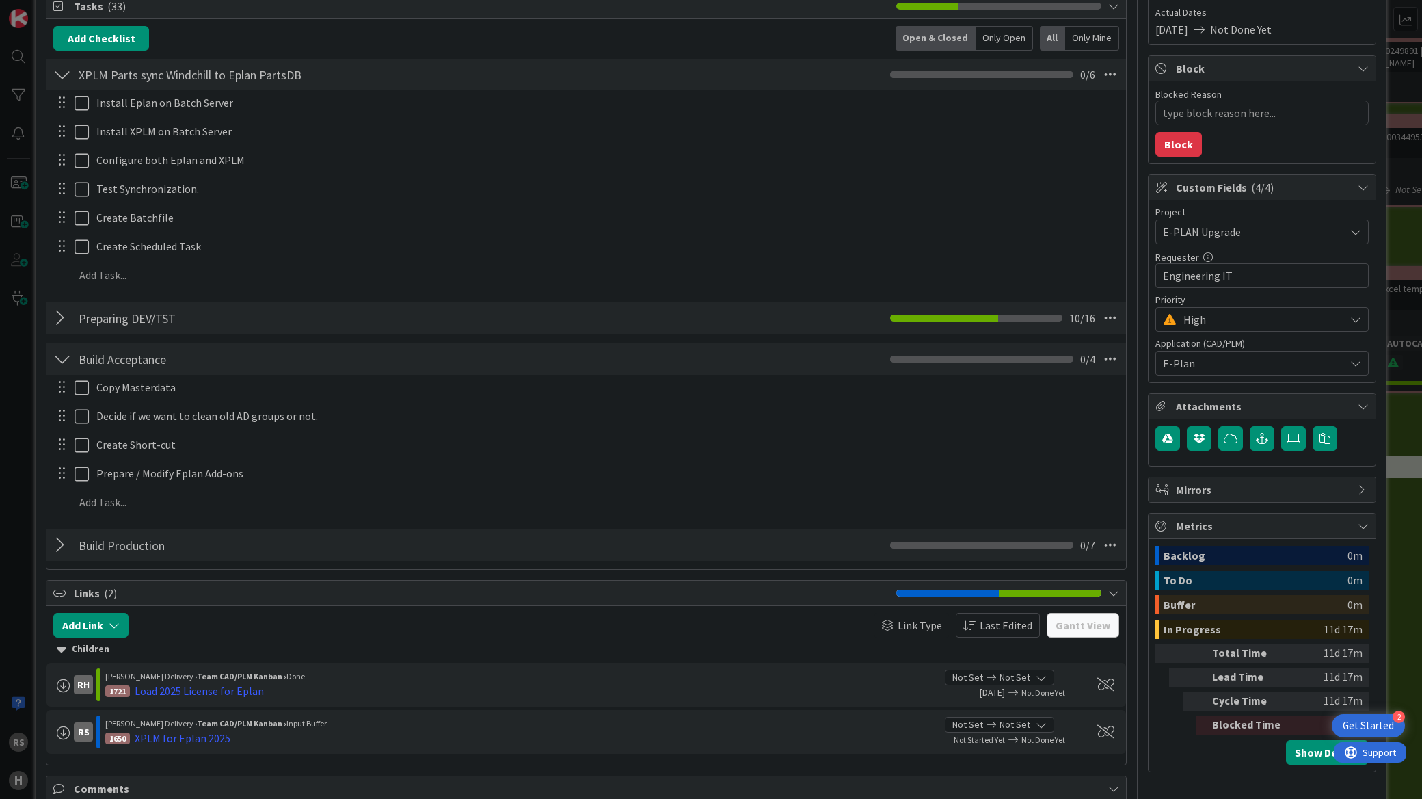
scroll to position [304, 0]
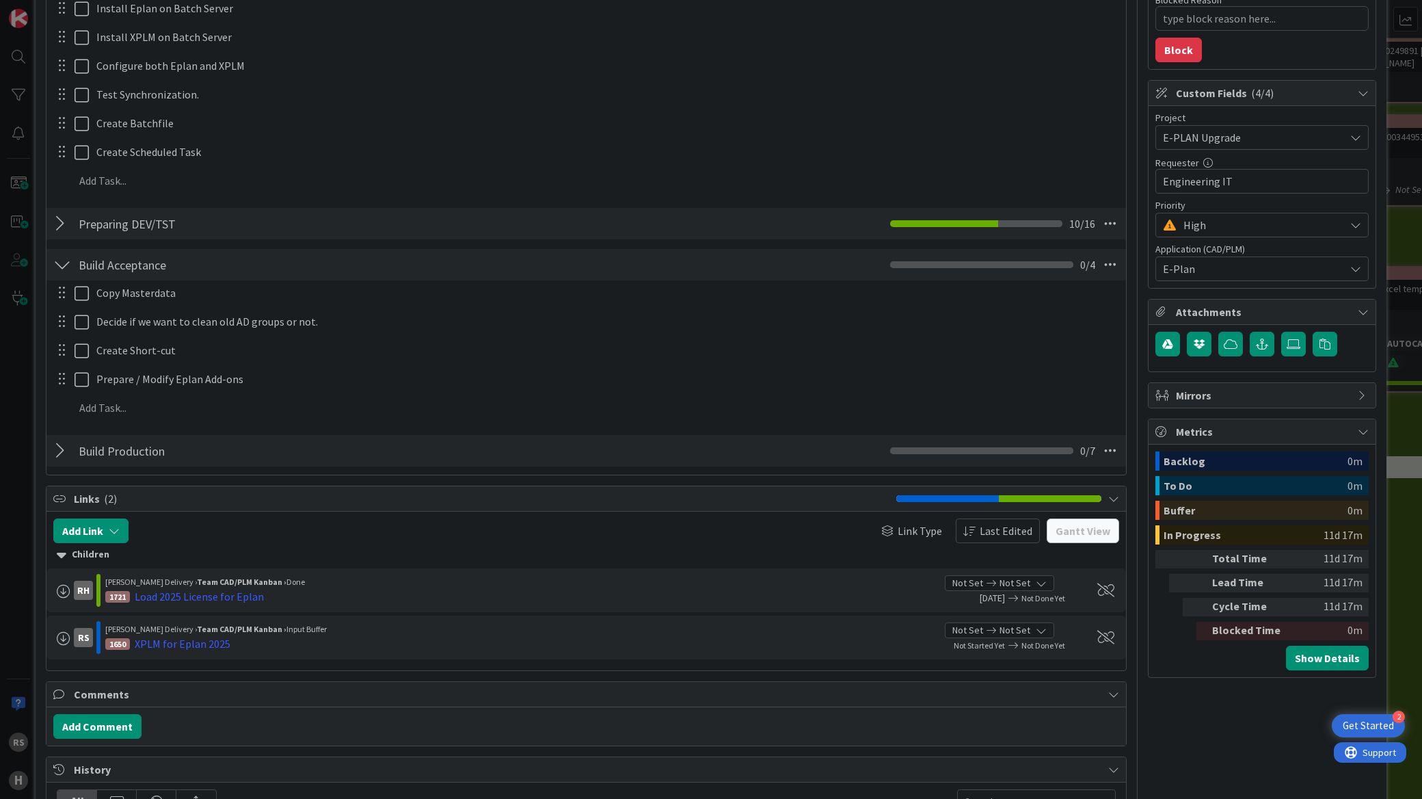
click at [53, 234] on div at bounding box center [62, 223] width 18 height 25
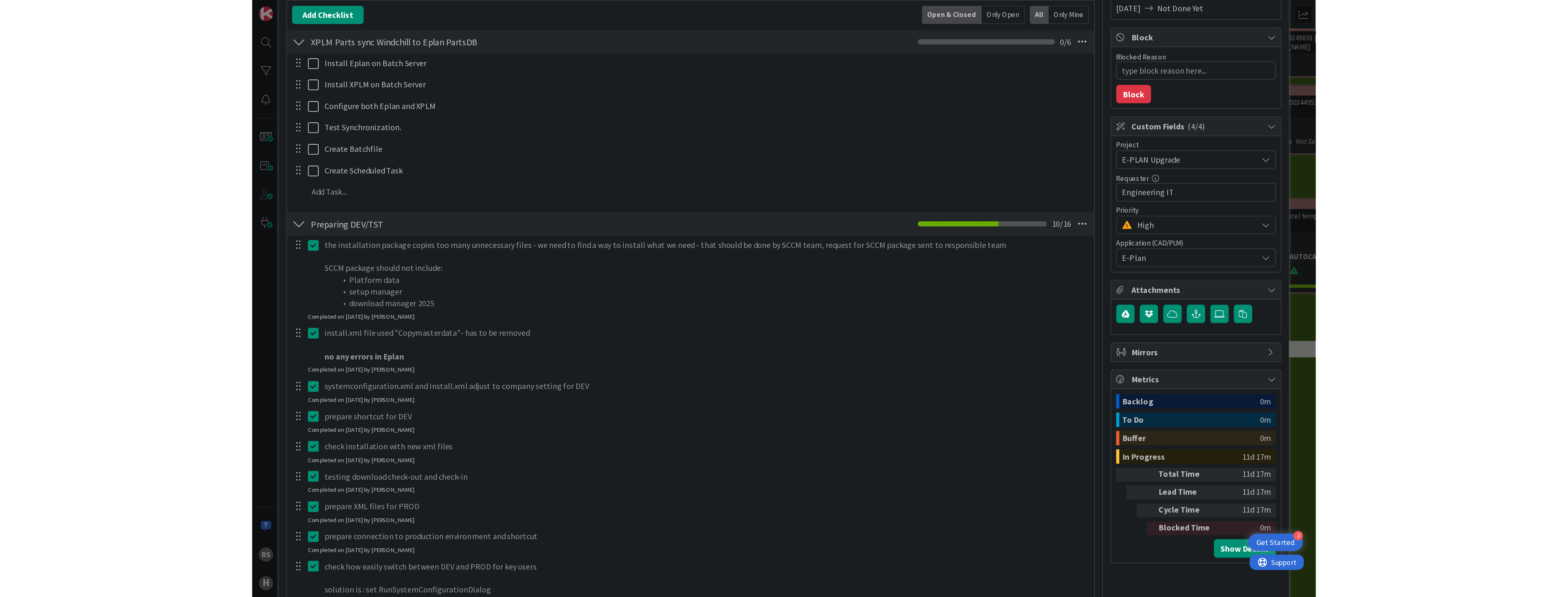
scroll to position [93, 0]
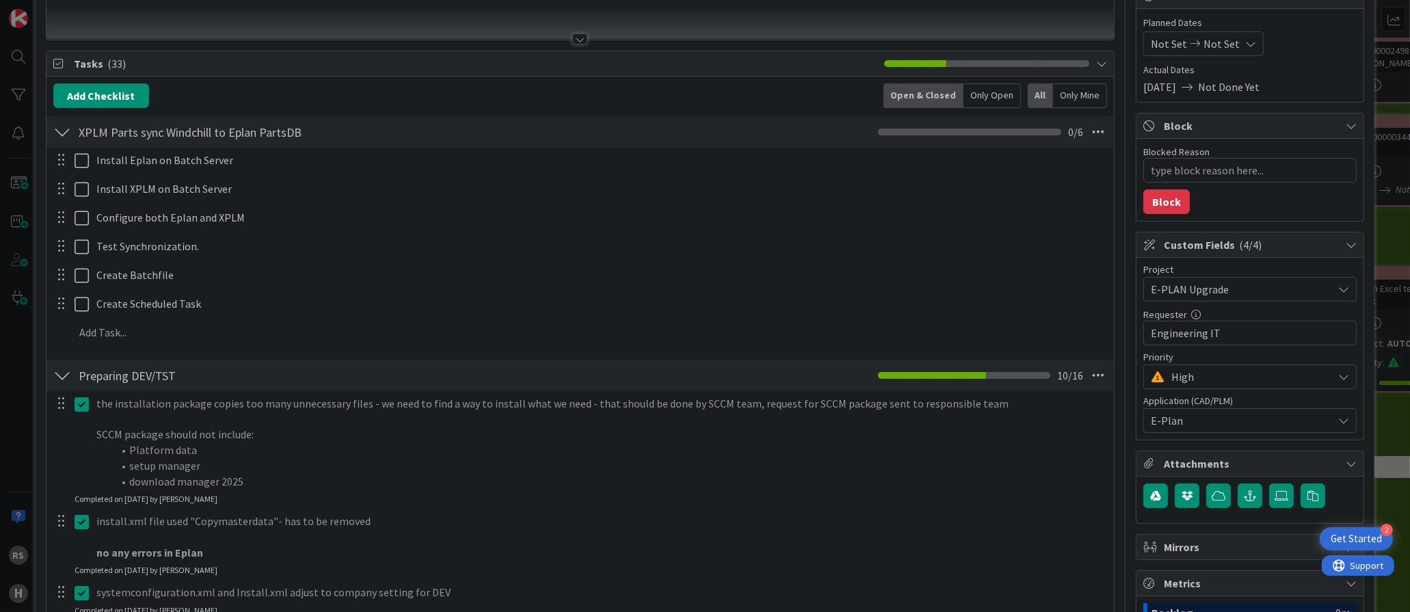
type textarea "x"
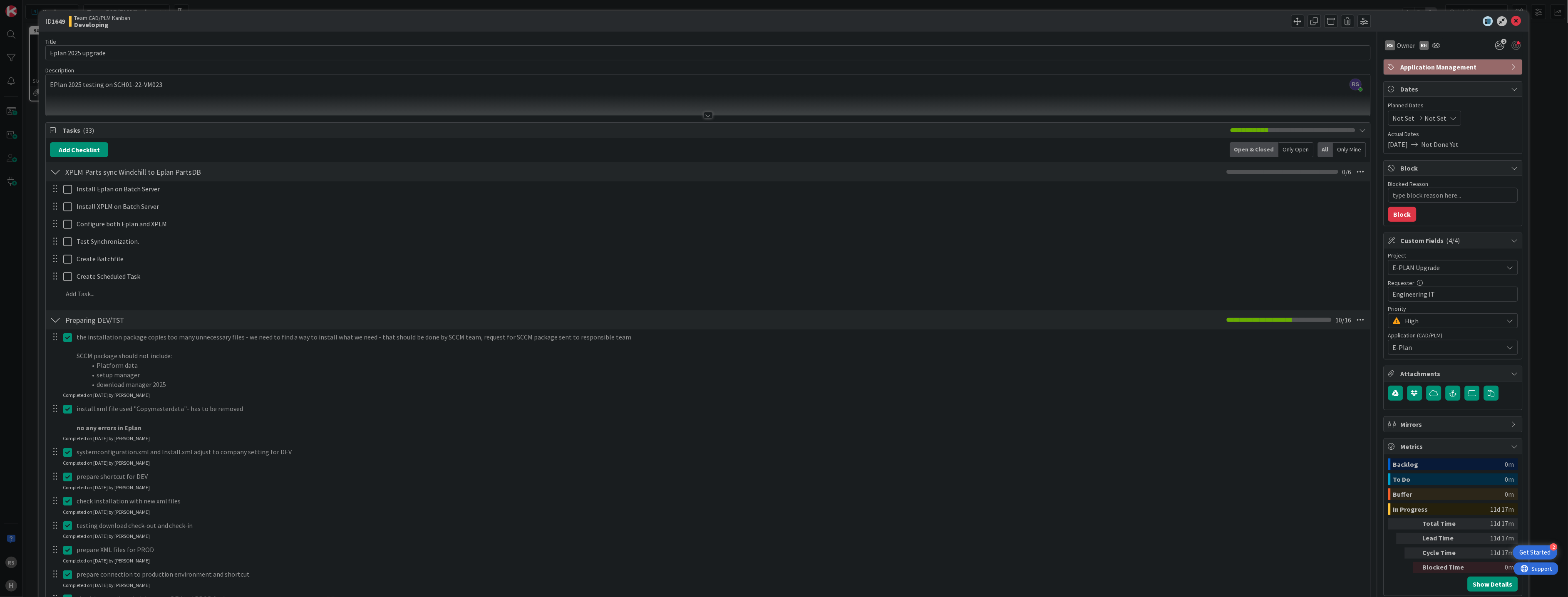
scroll to position [0, 0]
click at [223, 175] on input "XPLM Parts sync Windchill to Eplan PartsDB" at bounding box center [156, 180] width 187 height 15
type input "XPLM Parts sync Windchill to Eplan PartsDB Eplan 2.9"
click at [865, 19] on icon at bounding box center [1516, 22] width 10 height 10
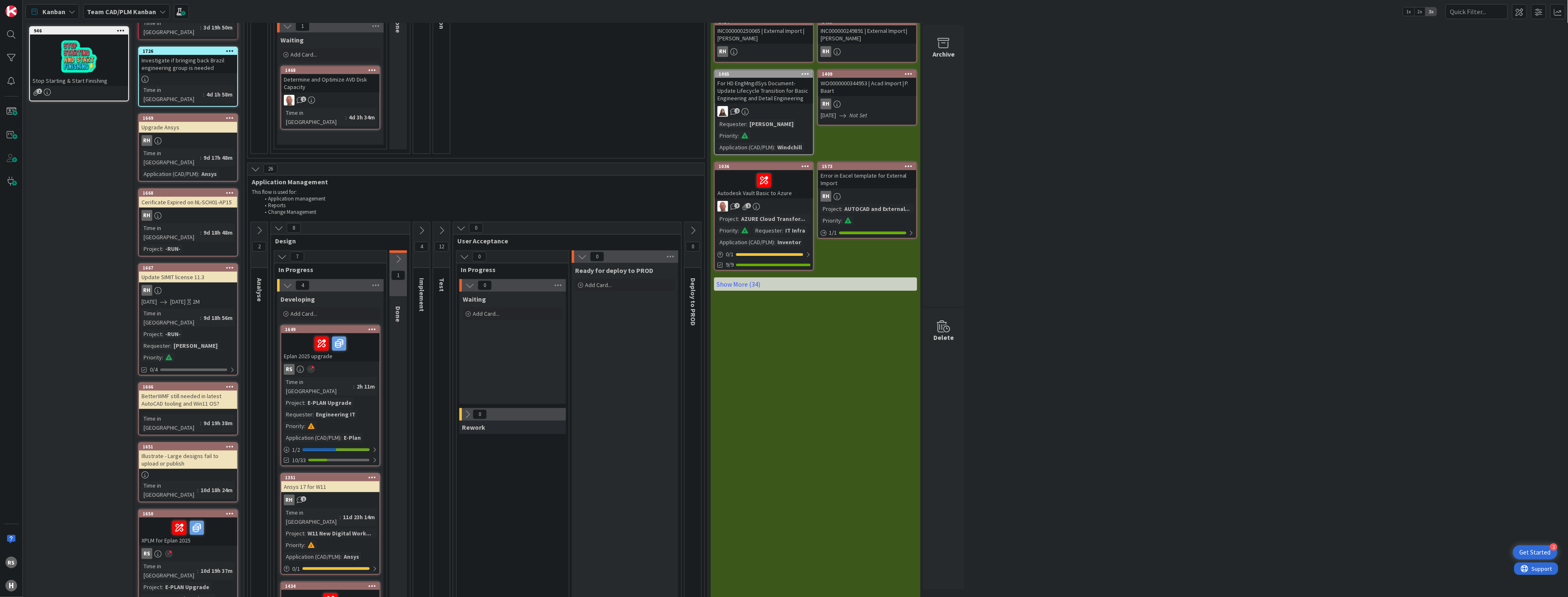
click at [354, 385] on div "2h 11m" at bounding box center [365, 386] width 23 height 9
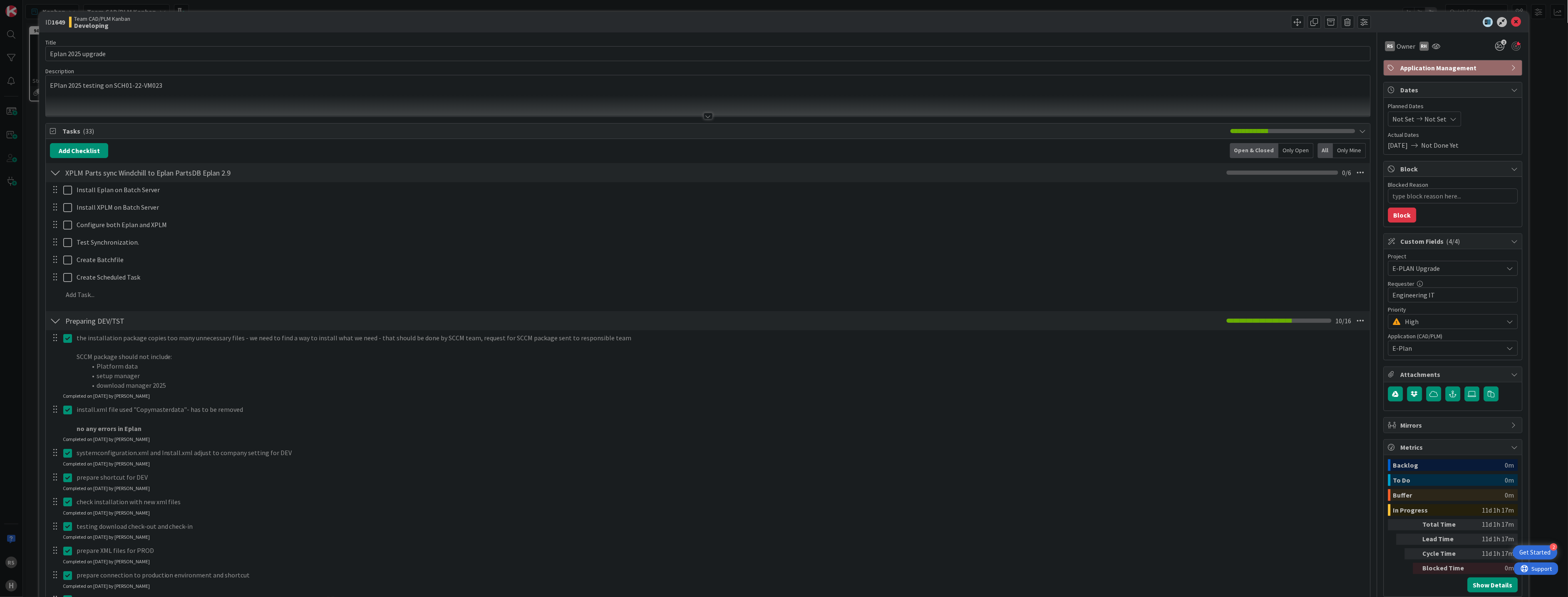
type textarea "x"
click at [56, 320] on div at bounding box center [55, 321] width 11 height 15
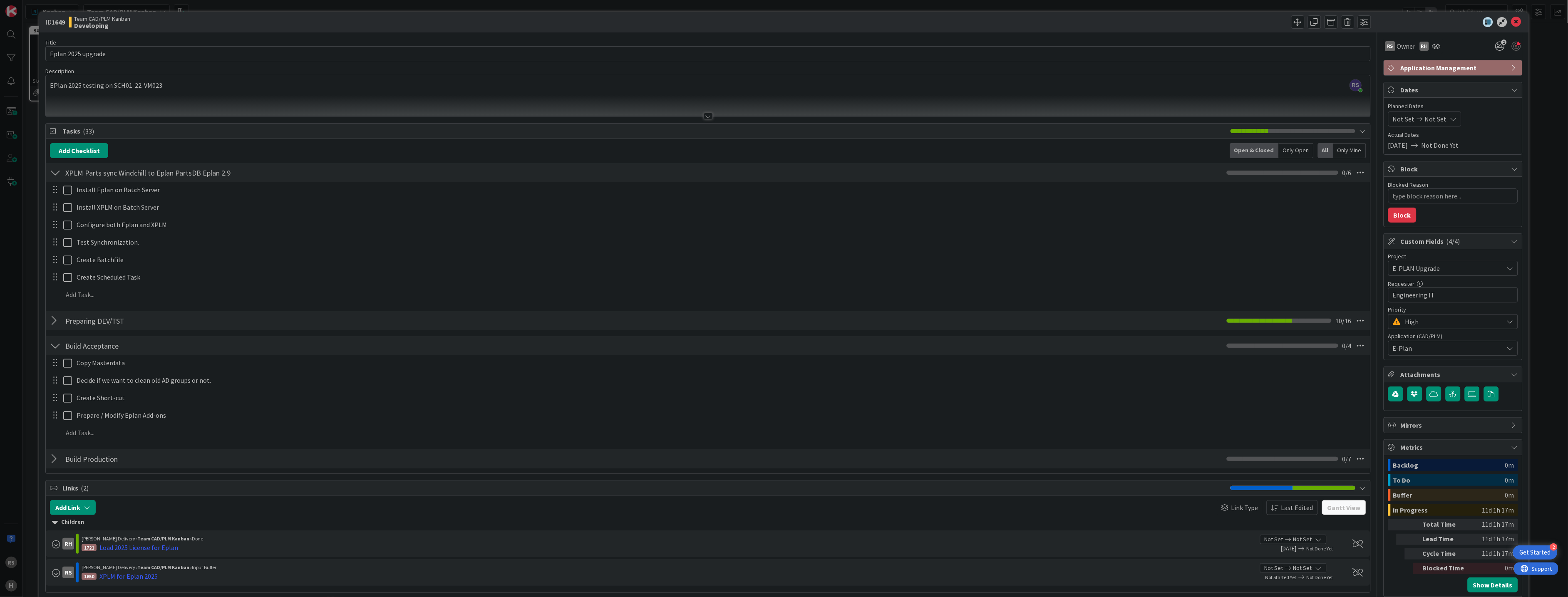
click at [56, 321] on div at bounding box center [55, 321] width 11 height 15
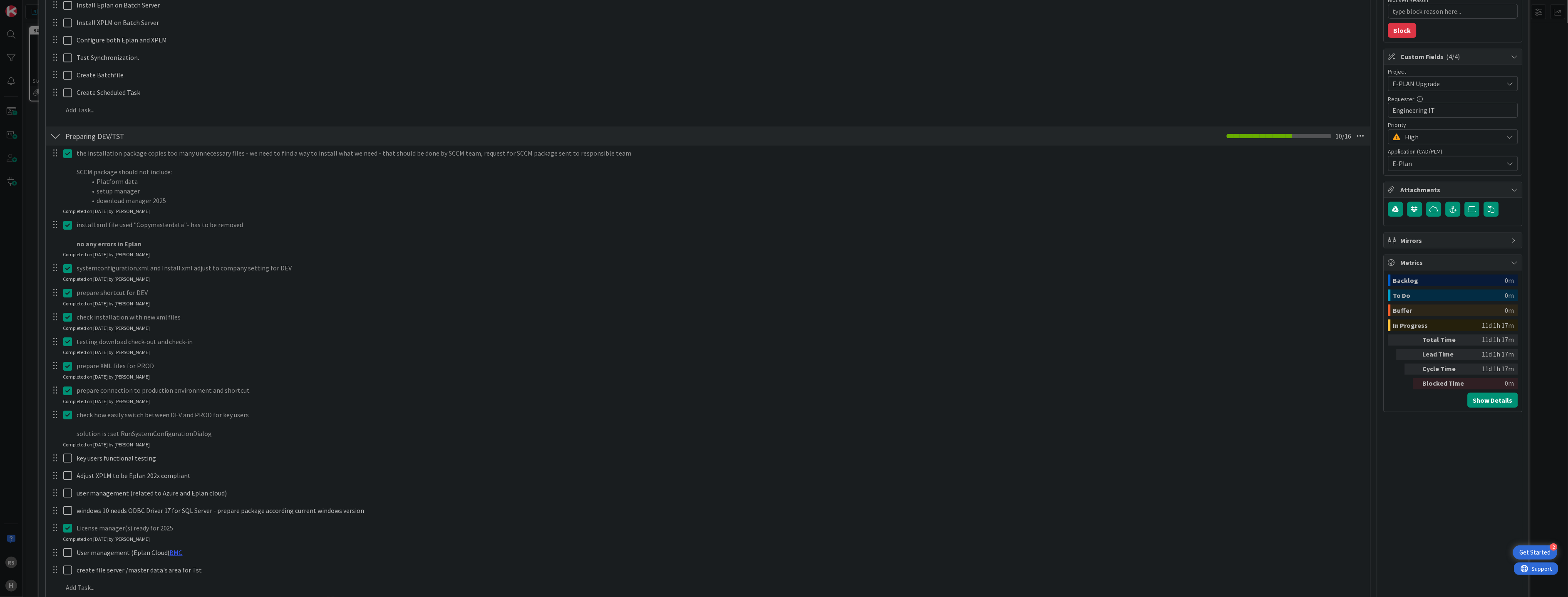
scroll to position [323, 0]
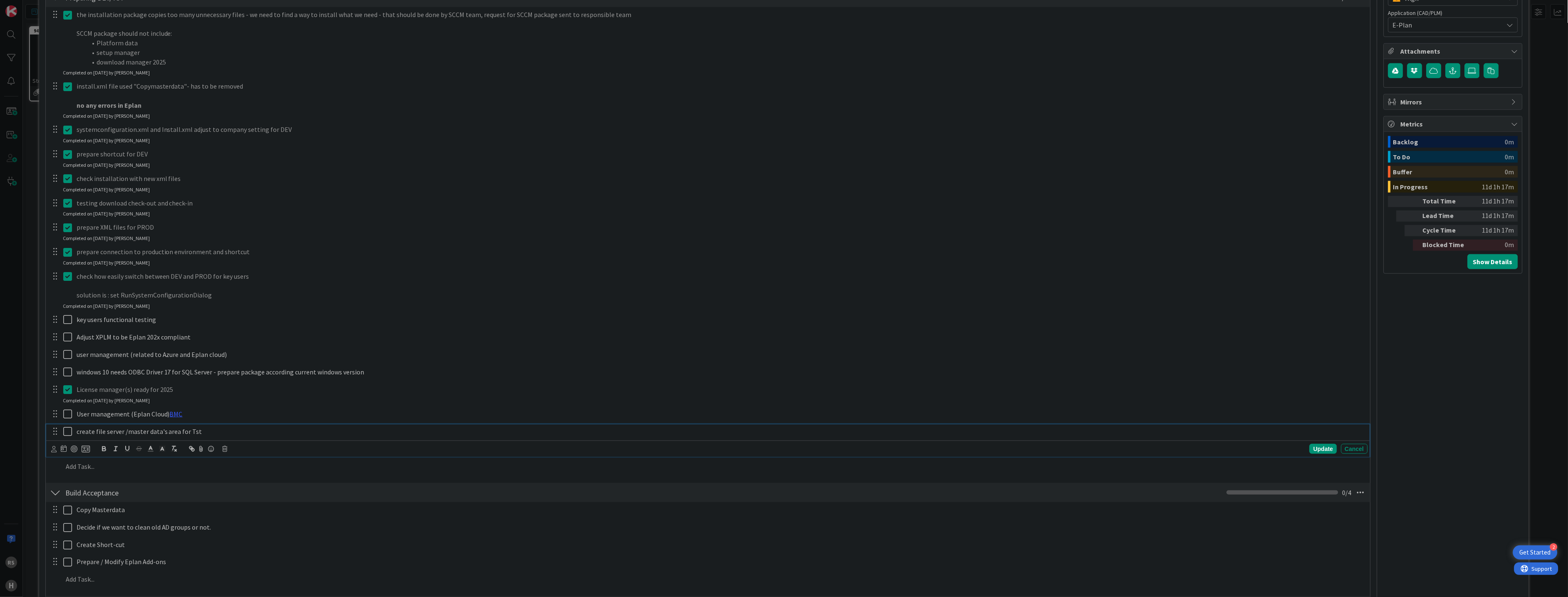
click at [193, 431] on p "create file server /master data's area for Tst" at bounding box center [721, 431] width 1288 height 10
drag, startPoint x: 198, startPoint y: 431, endPoint x: 190, endPoint y: 432, distance: 8.1
click at [190, 432] on p "create file server /master data's area for Tst" at bounding box center [721, 431] width 1288 height 10
click at [865, 449] on div "Update" at bounding box center [1323, 449] width 27 height 10
type textarea "x"
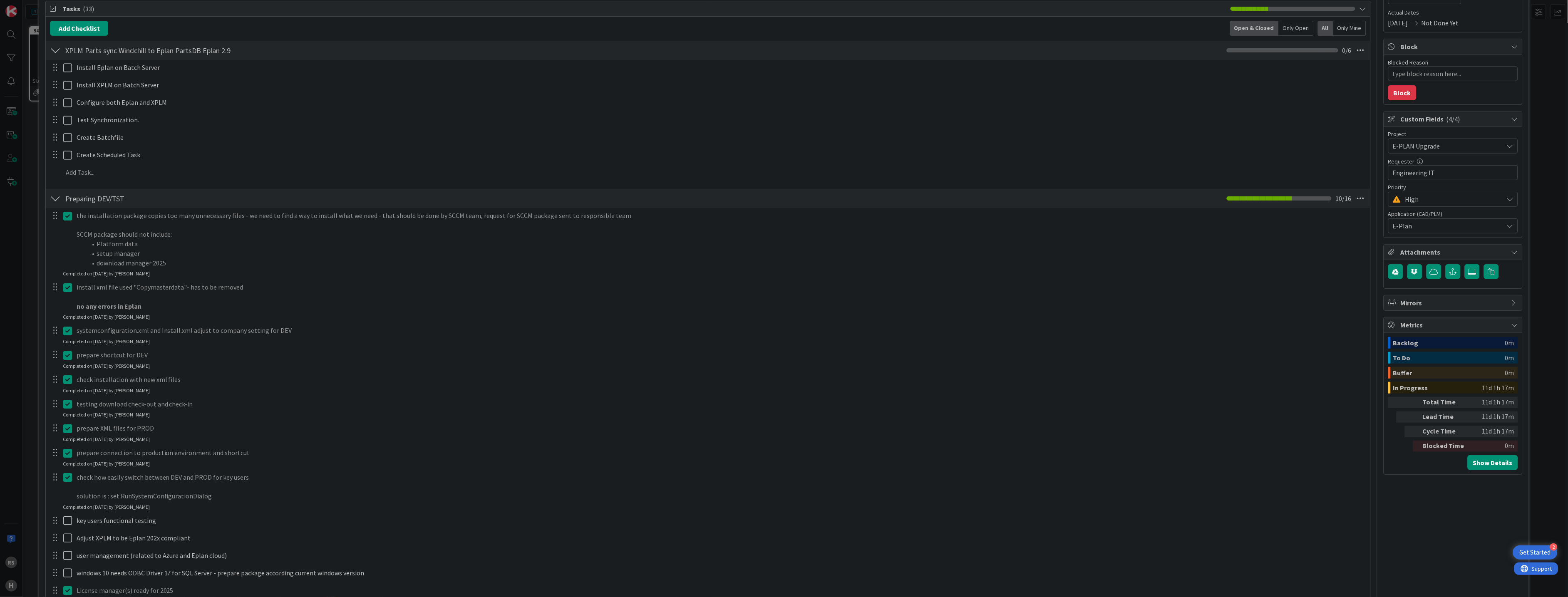
scroll to position [0, 0]
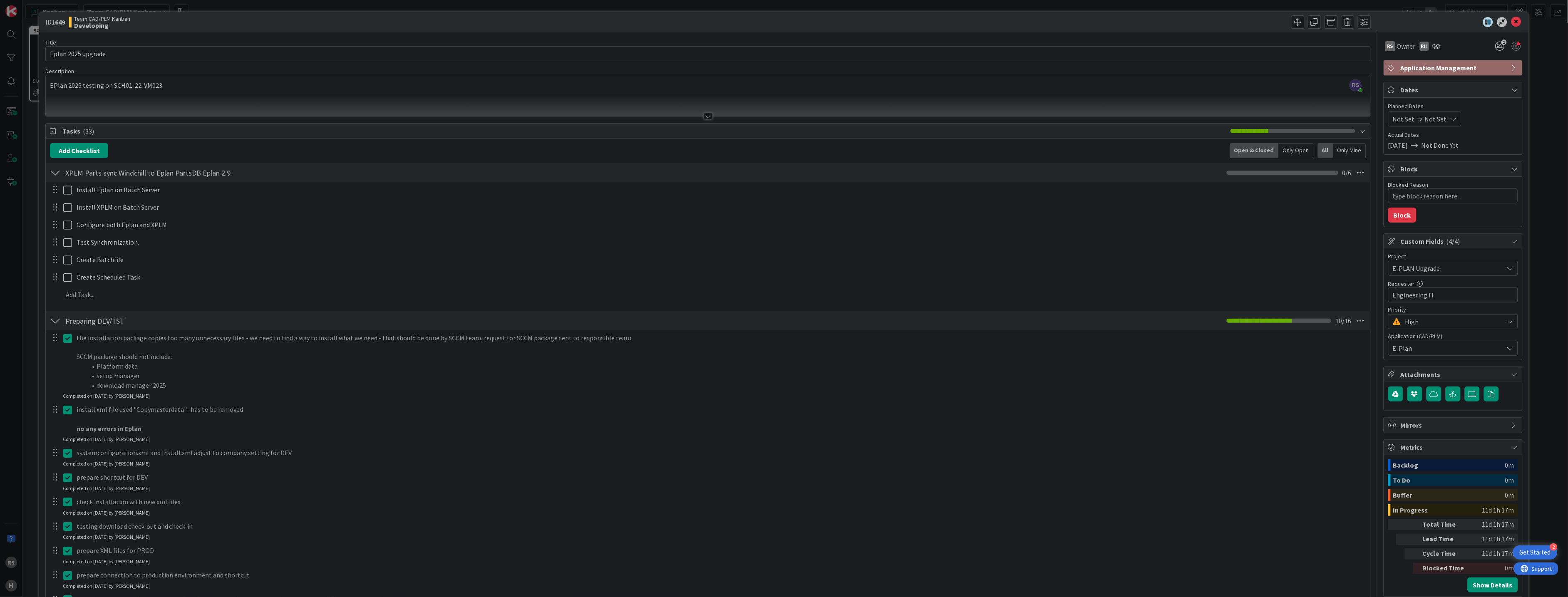
click at [52, 321] on div at bounding box center [55, 321] width 11 height 15
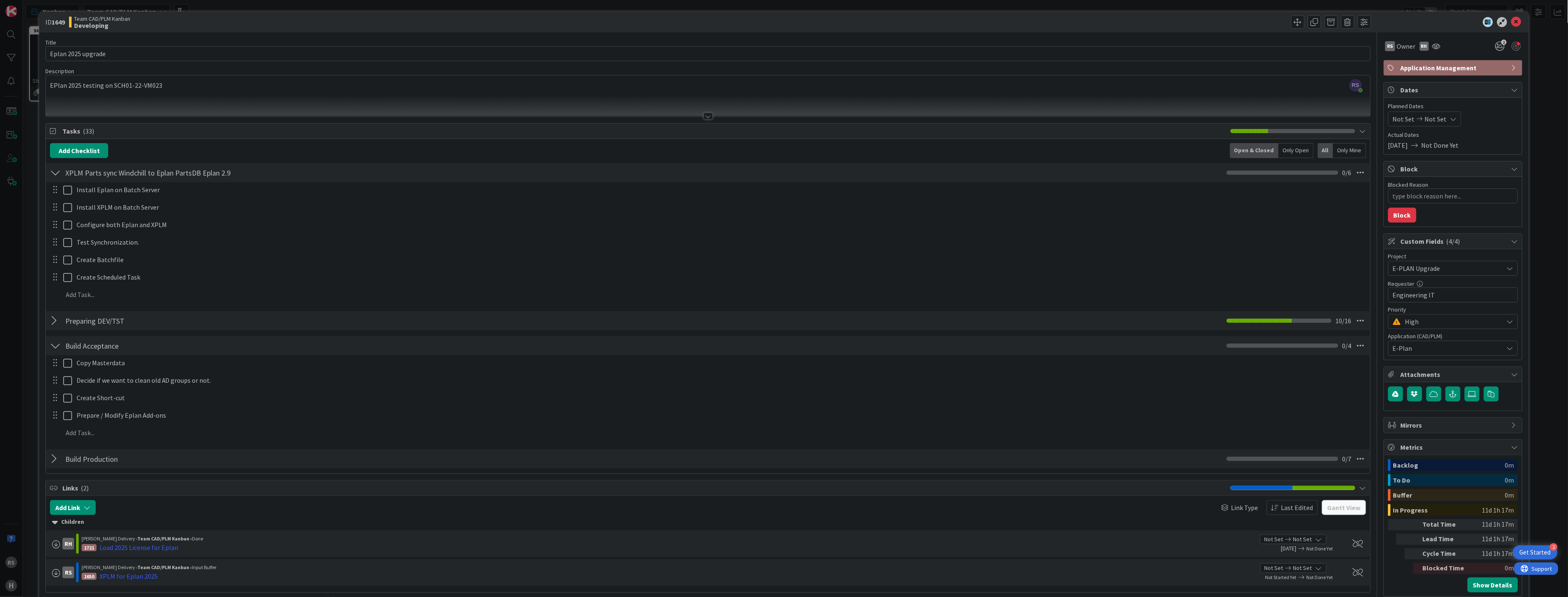
click at [52, 321] on div at bounding box center [55, 321] width 11 height 15
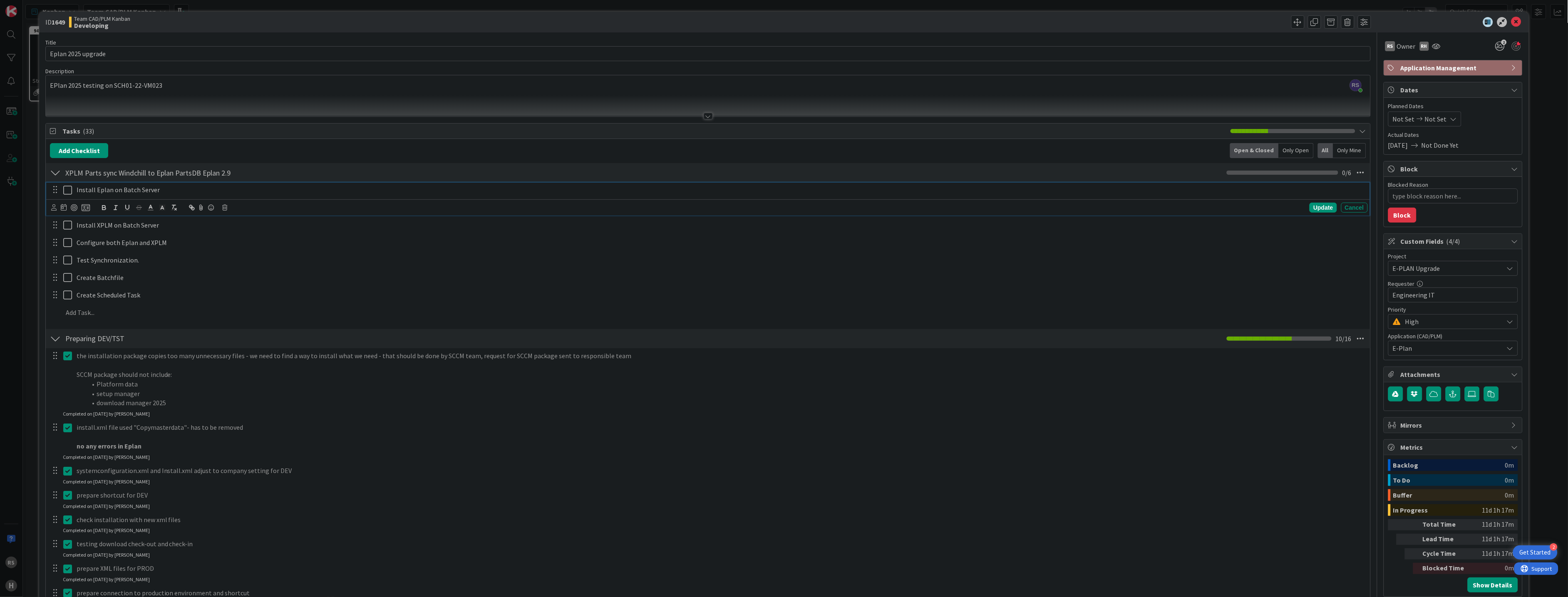
click at [113, 190] on p "Install Eplan on Batch Server" at bounding box center [721, 190] width 1288 height 10
type textarea "x"
click at [136, 226] on p "Configure both Eplan and XPLM" at bounding box center [721, 225] width 1288 height 10
type textarea "x"
click at [865, 17] on div at bounding box center [1449, 22] width 147 height 10
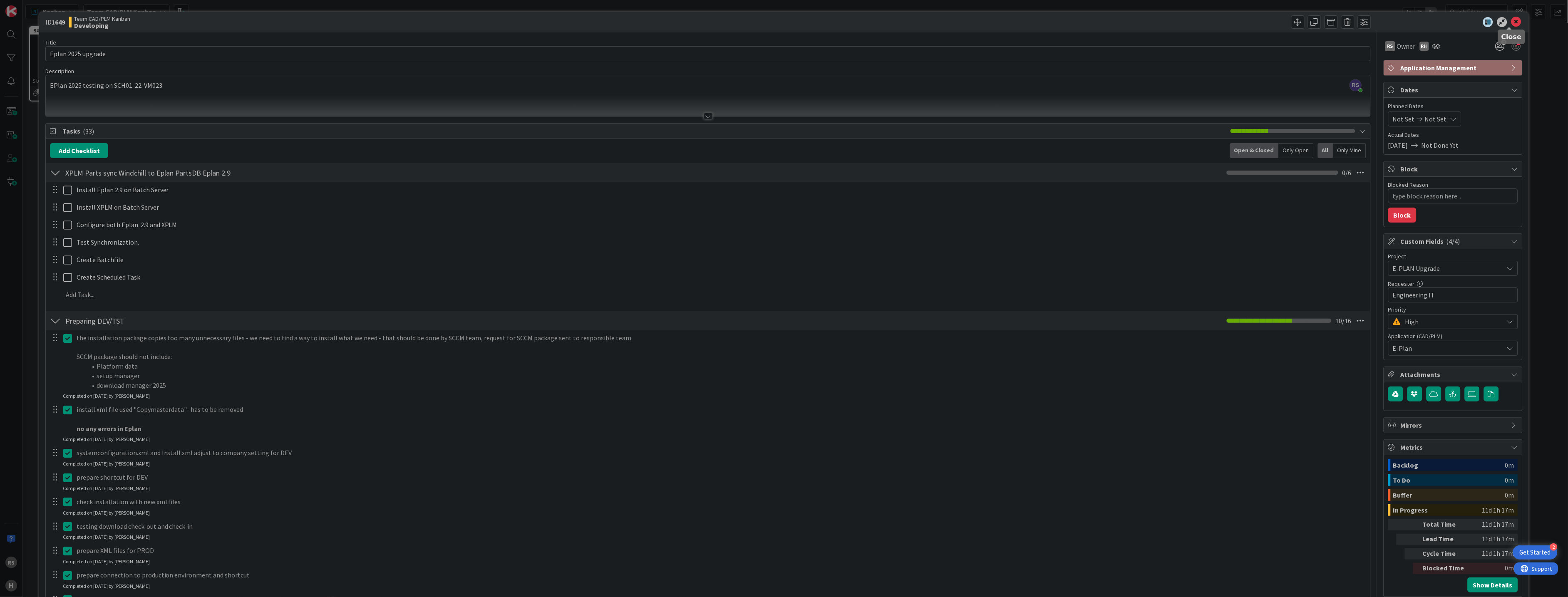
click at [865, 20] on icon at bounding box center [1516, 22] width 10 height 10
